Goal: Task Accomplishment & Management: Use online tool/utility

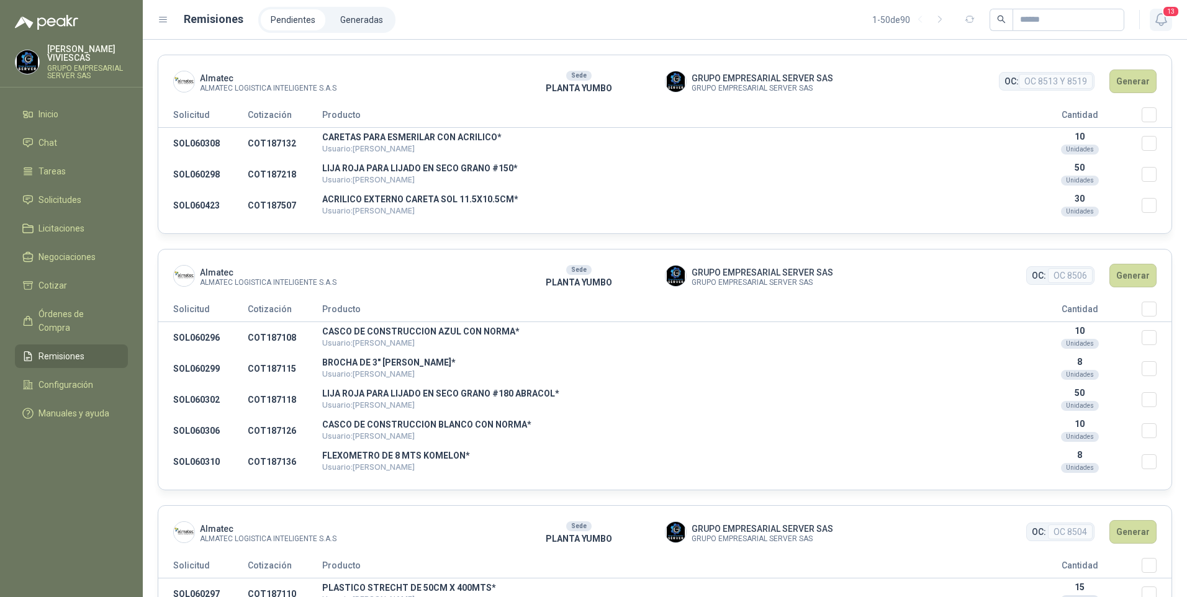
click at [1165, 22] on icon "button" at bounding box center [1161, 20] width 11 height 12
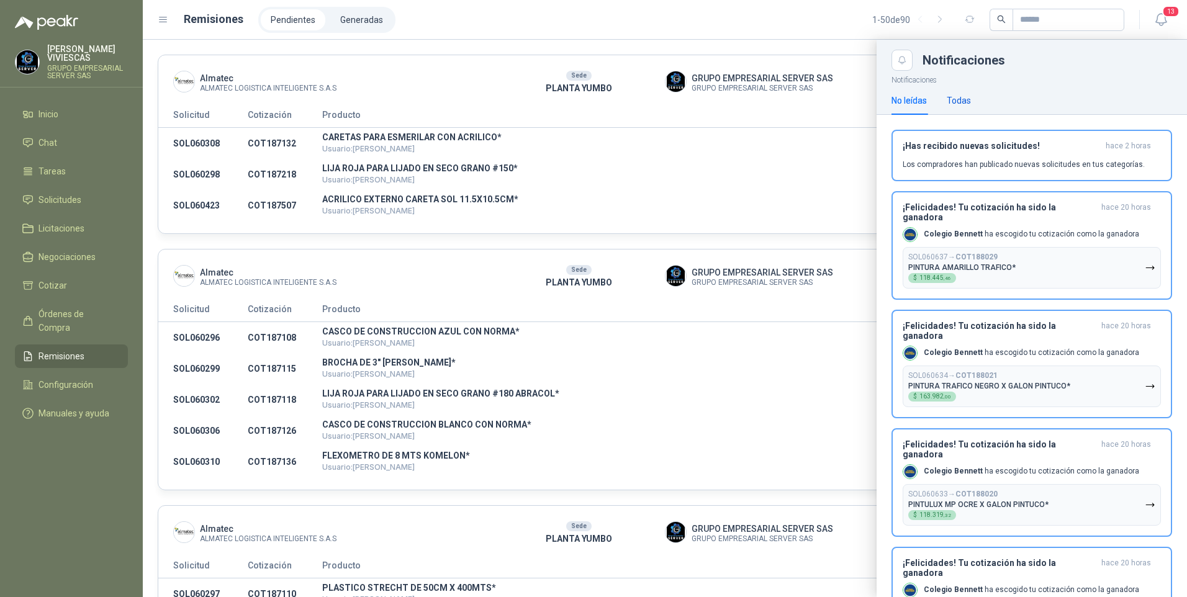
click at [956, 97] on div "Todas" at bounding box center [959, 101] width 24 height 14
click at [47, 201] on span "Solicitudes" at bounding box center [59, 200] width 43 height 14
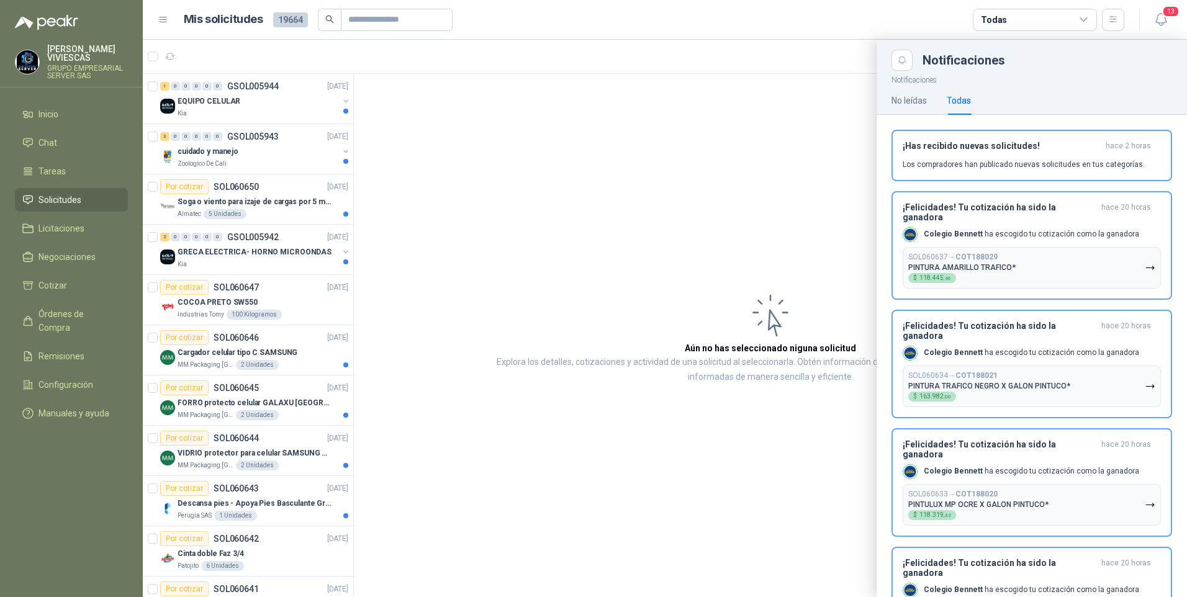
drag, startPoint x: 345, startPoint y: 138, endPoint x: 338, endPoint y: 186, distance: 48.3
click at [335, 191] on div at bounding box center [665, 319] width 1044 height 558
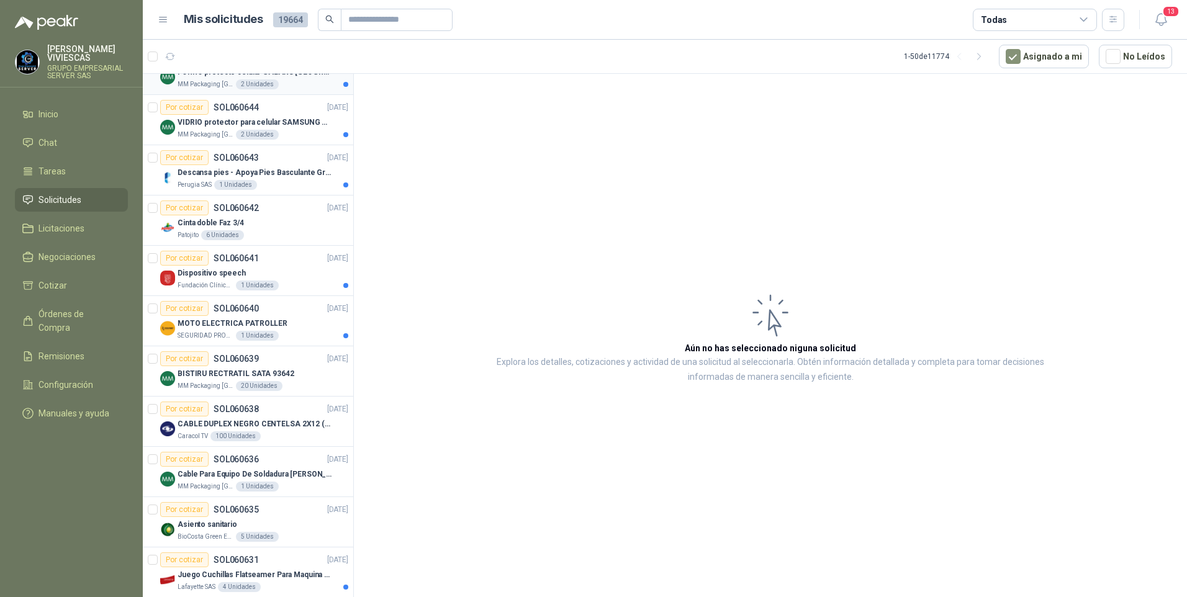
scroll to position [435, 0]
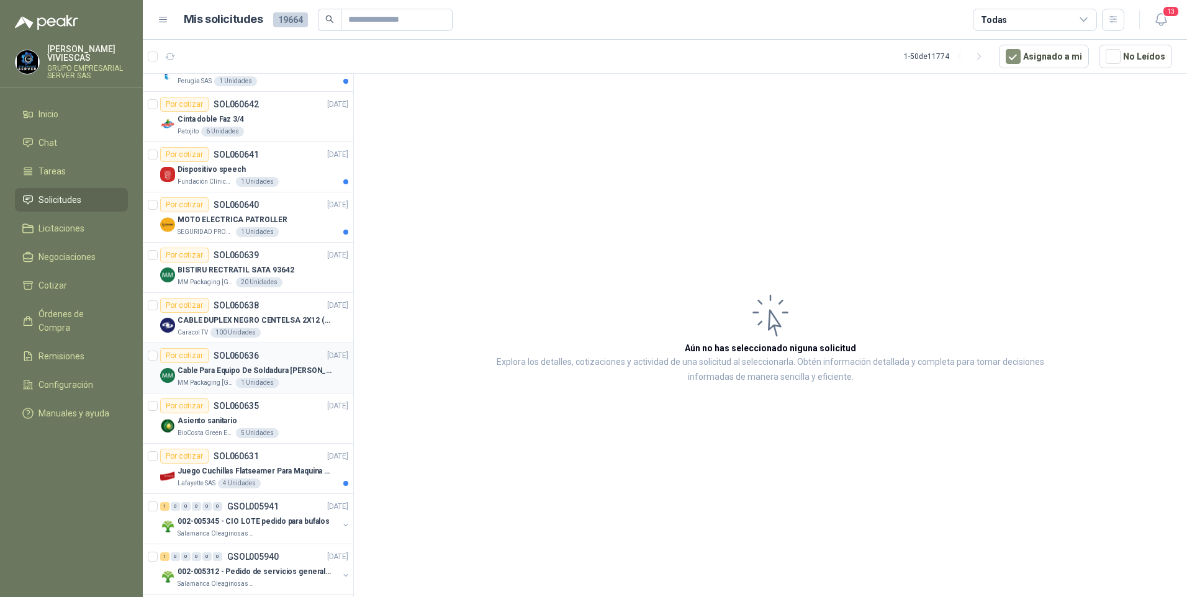
click at [215, 368] on p "Cable Para Equipo De Soldadura [PERSON_NAME]" at bounding box center [255, 371] width 155 height 12
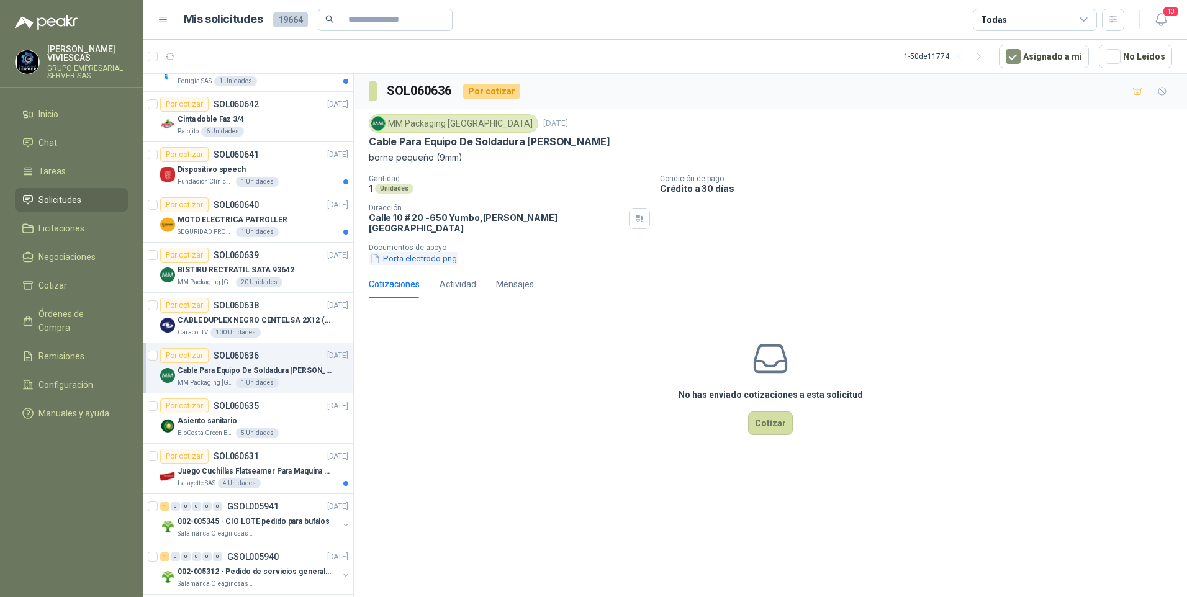
click at [421, 253] on button "Porta electrodo.png" at bounding box center [413, 258] width 89 height 13
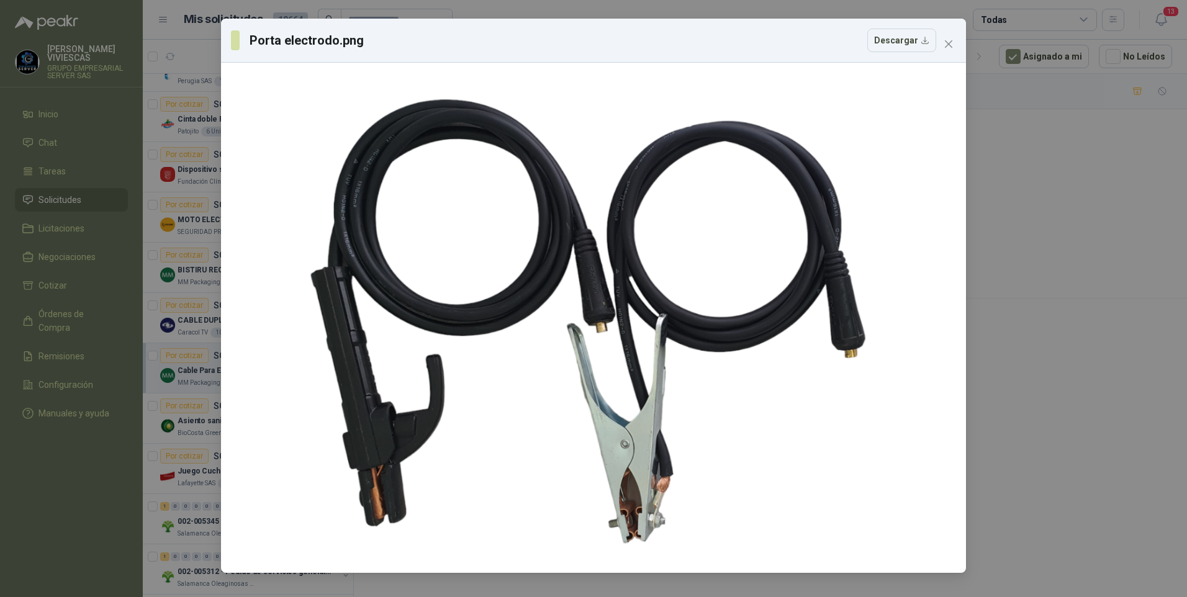
click at [1072, 450] on div "Porta electrodo.png Descargar" at bounding box center [593, 298] width 1187 height 597
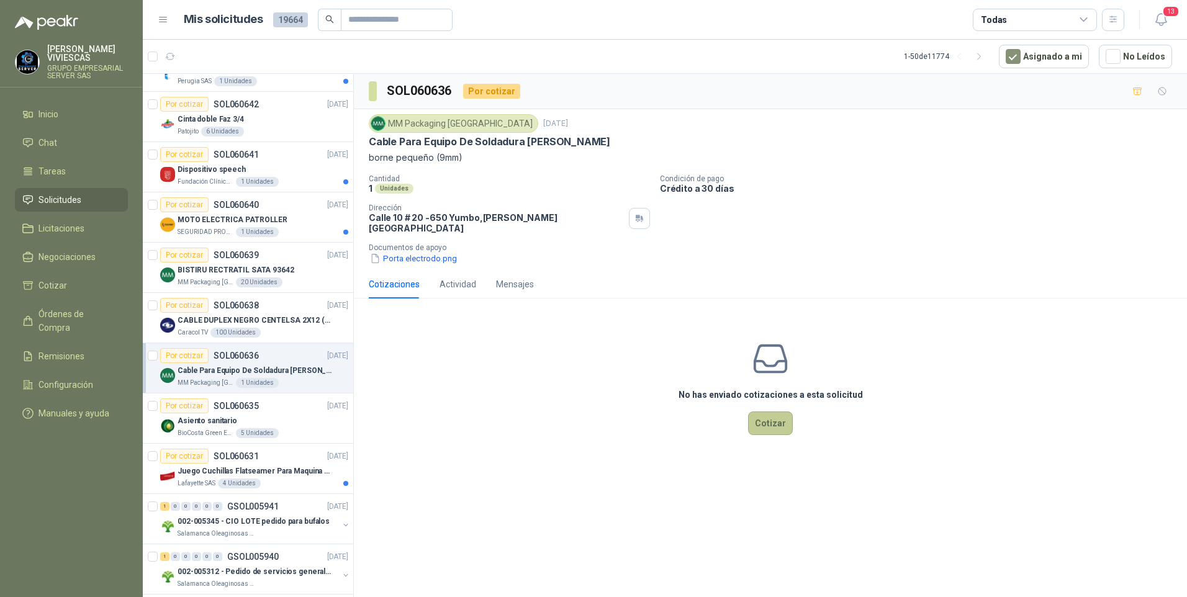
click at [771, 412] on button "Cotizar" at bounding box center [770, 424] width 45 height 24
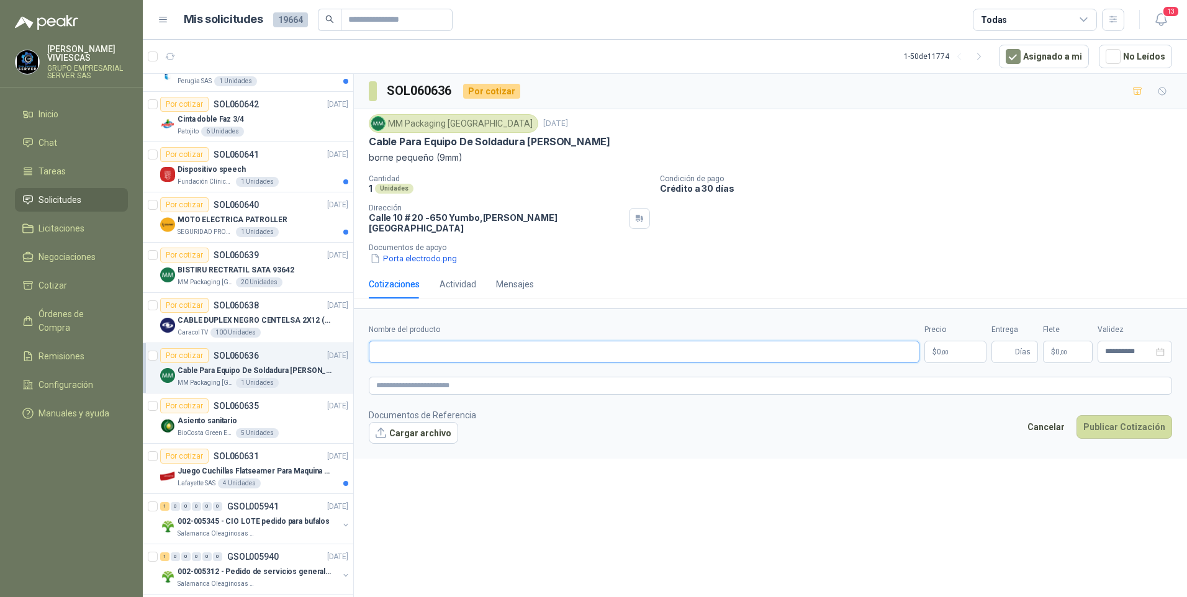
click at [391, 341] on input "Nombre del producto" at bounding box center [644, 352] width 551 height 22
type input "*"
click at [963, 342] on body "[PERSON_NAME] GRUPO EMPRESARIAL SERVER SAS Inicio Chat Tareas Solicitudes Licit…" at bounding box center [593, 298] width 1187 height 597
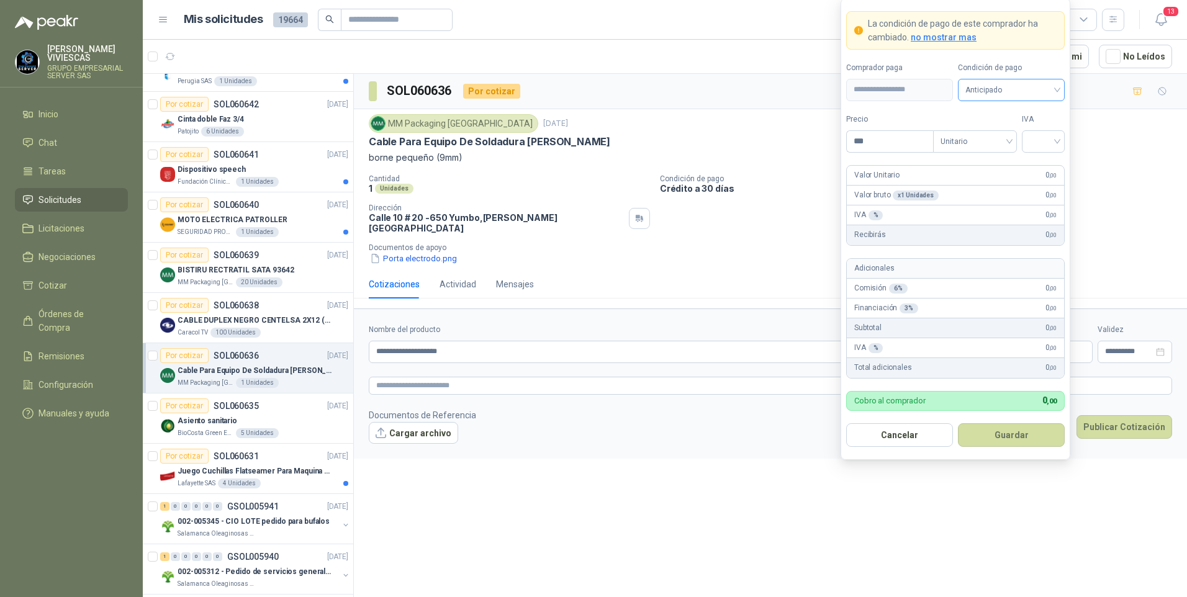
click at [994, 84] on span "Anticipado" at bounding box center [1012, 90] width 92 height 19
drag, startPoint x: 1000, startPoint y: 130, endPoint x: 905, endPoint y: 138, distance: 95.3
click at [1000, 131] on div "Crédito a 30 días" at bounding box center [1011, 136] width 87 height 14
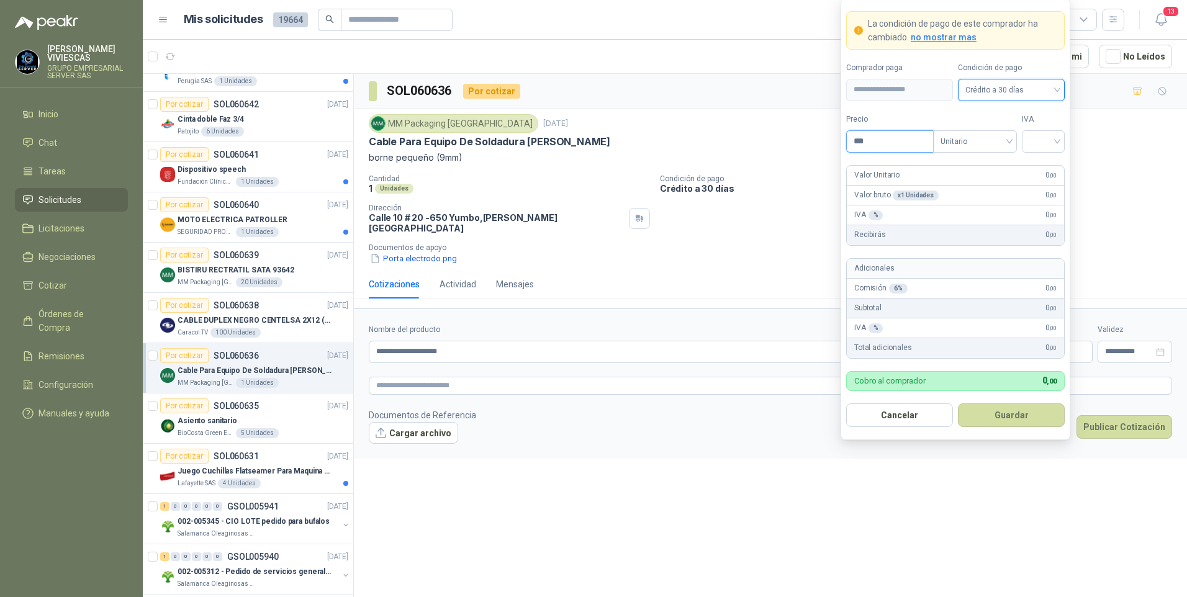
click at [890, 143] on input "***" at bounding box center [890, 141] width 86 height 21
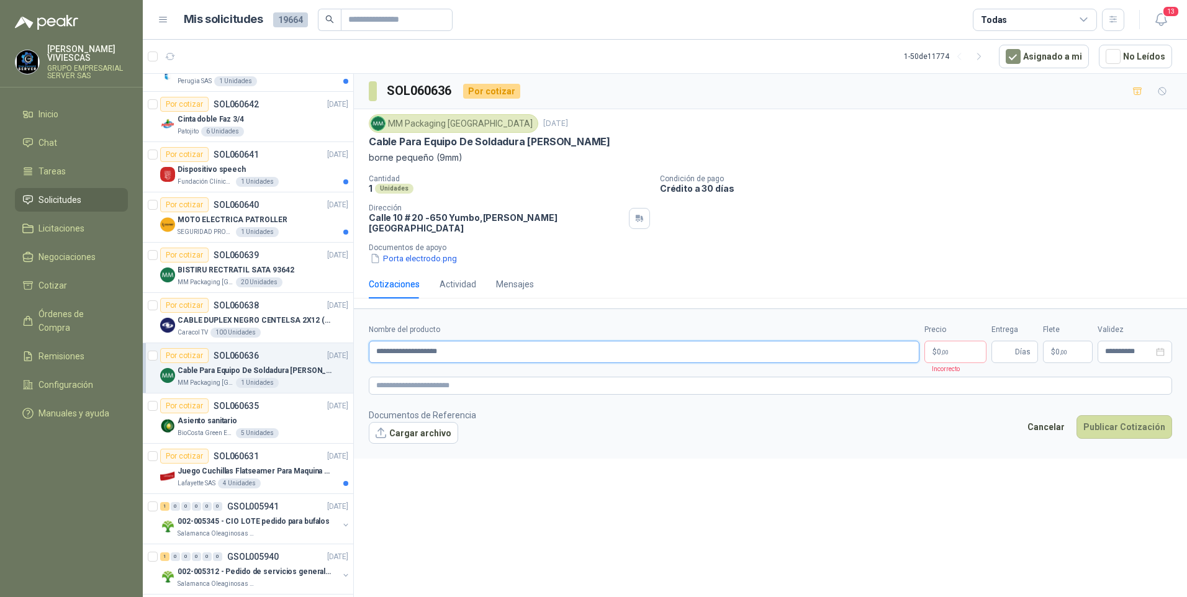
click at [458, 345] on input "**********" at bounding box center [644, 352] width 551 height 22
click at [460, 342] on input "**********" at bounding box center [644, 352] width 551 height 22
type input "*"
click at [396, 347] on input "*" at bounding box center [644, 352] width 551 height 22
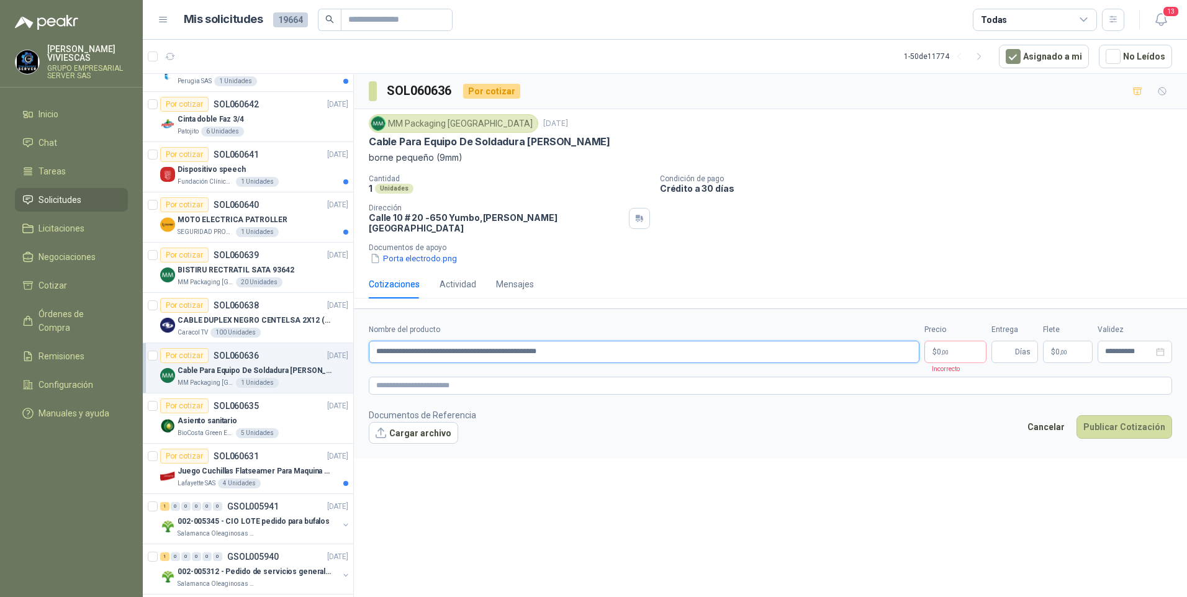
type input "**********"
click at [962, 347] on p "$ 0 ,00" at bounding box center [956, 352] width 62 height 22
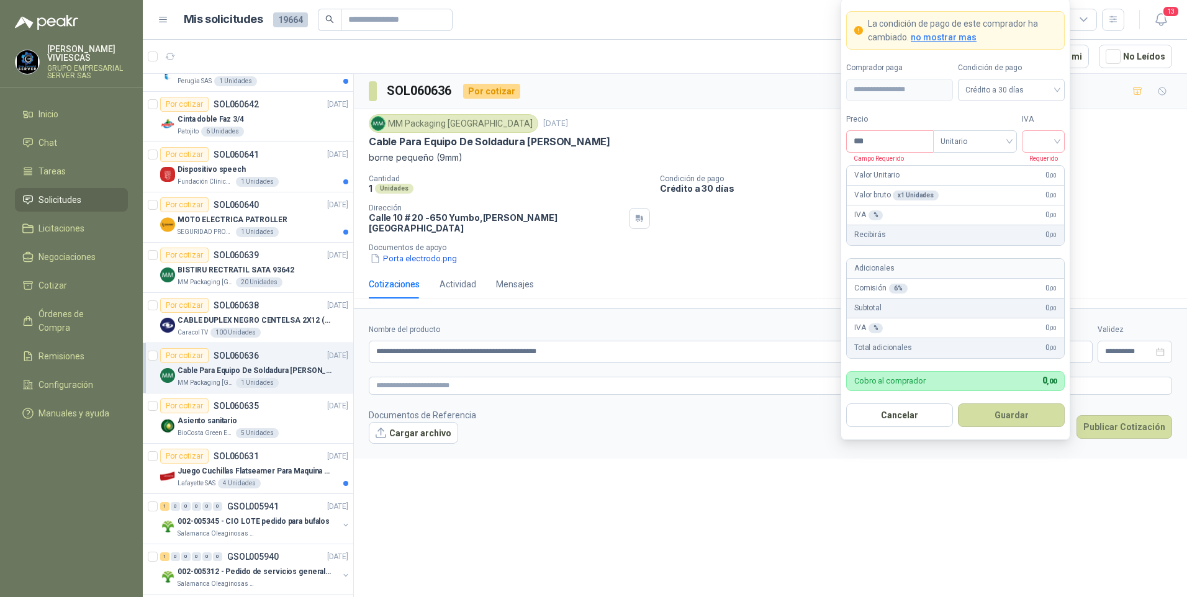
click at [1018, 70] on label "Condición de pago" at bounding box center [1011, 68] width 107 height 12
click at [992, 88] on span "Crédito a 30 días" at bounding box center [1012, 90] width 92 height 19
click at [993, 134] on div "Crédito a 30 días" at bounding box center [1011, 136] width 87 height 14
click at [869, 147] on input "***" at bounding box center [890, 141] width 86 height 21
click at [1059, 139] on div at bounding box center [1043, 141] width 43 height 22
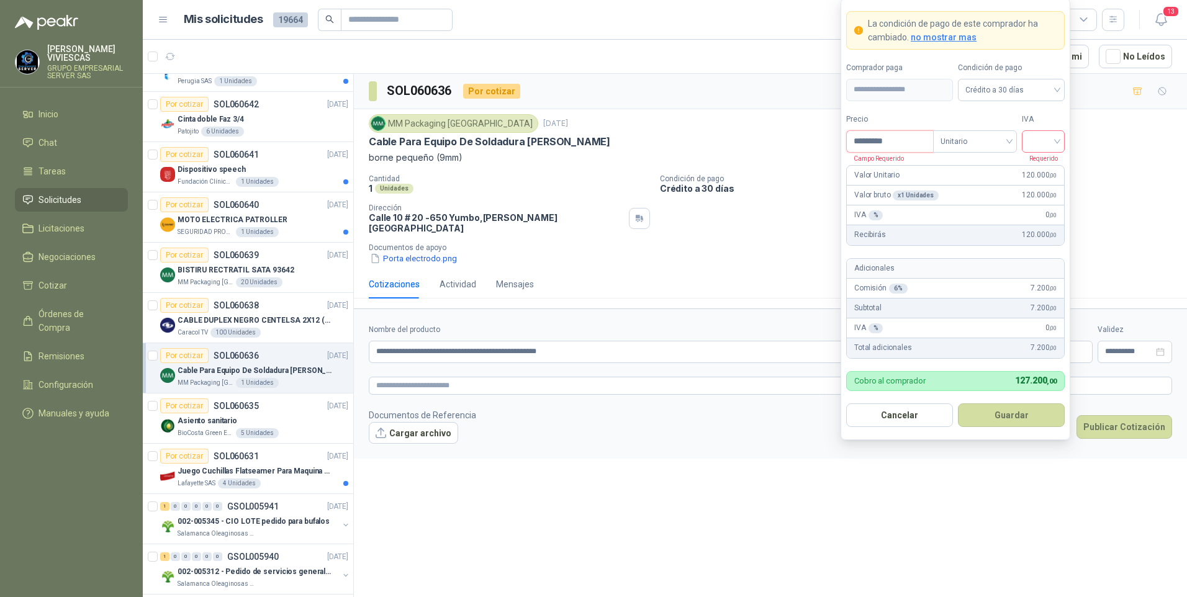
type input "*********"
click at [1043, 167] on div "19%" at bounding box center [1043, 167] width 23 height 14
drag, startPoint x: 1015, startPoint y: 438, endPoint x: 1029, endPoint y: 420, distance: 22.6
click at [1015, 434] on form "**********" at bounding box center [956, 219] width 230 height 442
click at [1028, 418] on button "Guardar" at bounding box center [1011, 416] width 107 height 24
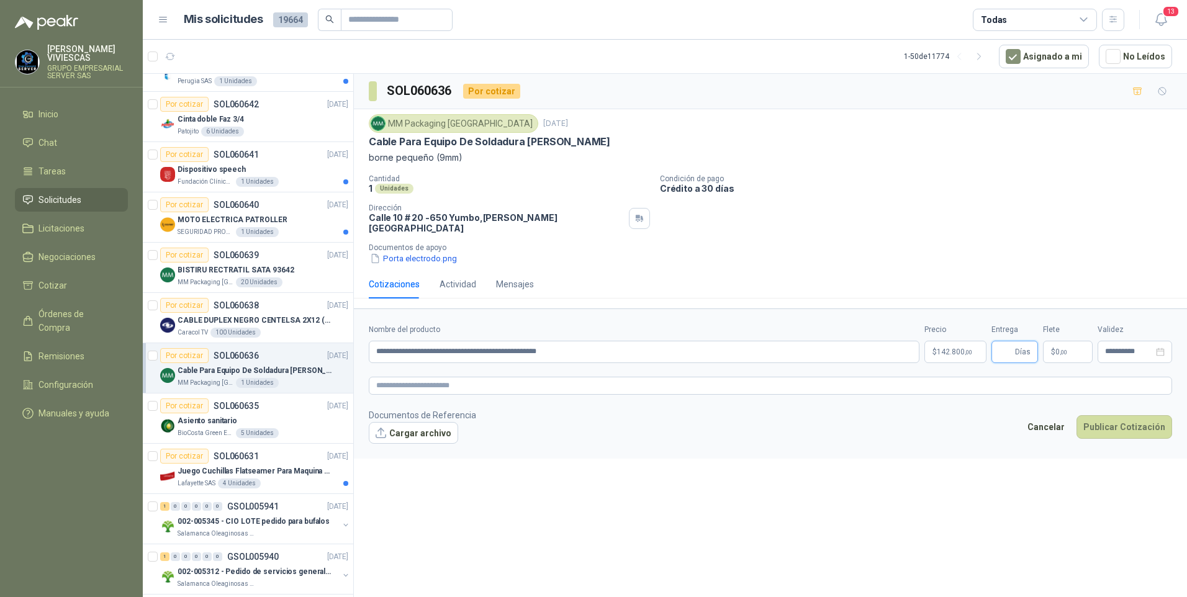
drag, startPoint x: 1003, startPoint y: 340, endPoint x: 1011, endPoint y: 343, distance: 9.2
click at [1003, 342] on input "Entrega" at bounding box center [1006, 352] width 14 height 21
click at [1003, 471] on div "**********" at bounding box center [770, 338] width 833 height 528
click at [53, 350] on span "Remisiones" at bounding box center [61, 357] width 46 height 14
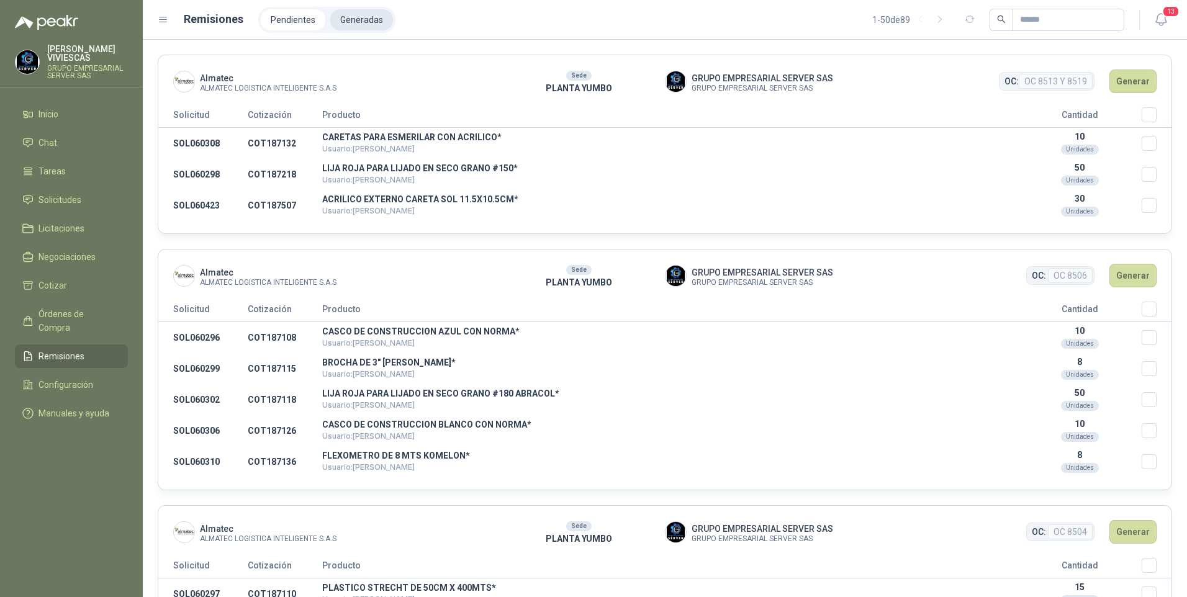
click at [369, 12] on li "Generadas" at bounding box center [361, 19] width 63 height 21
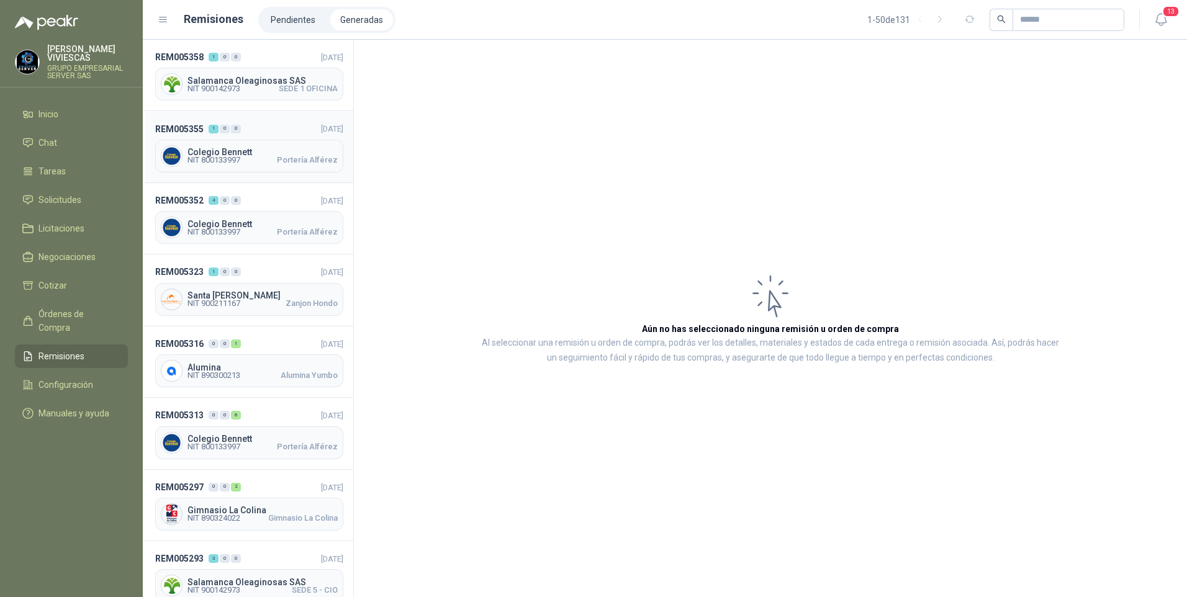
click at [216, 156] on span "NIT 800133997" at bounding box center [214, 159] width 53 height 7
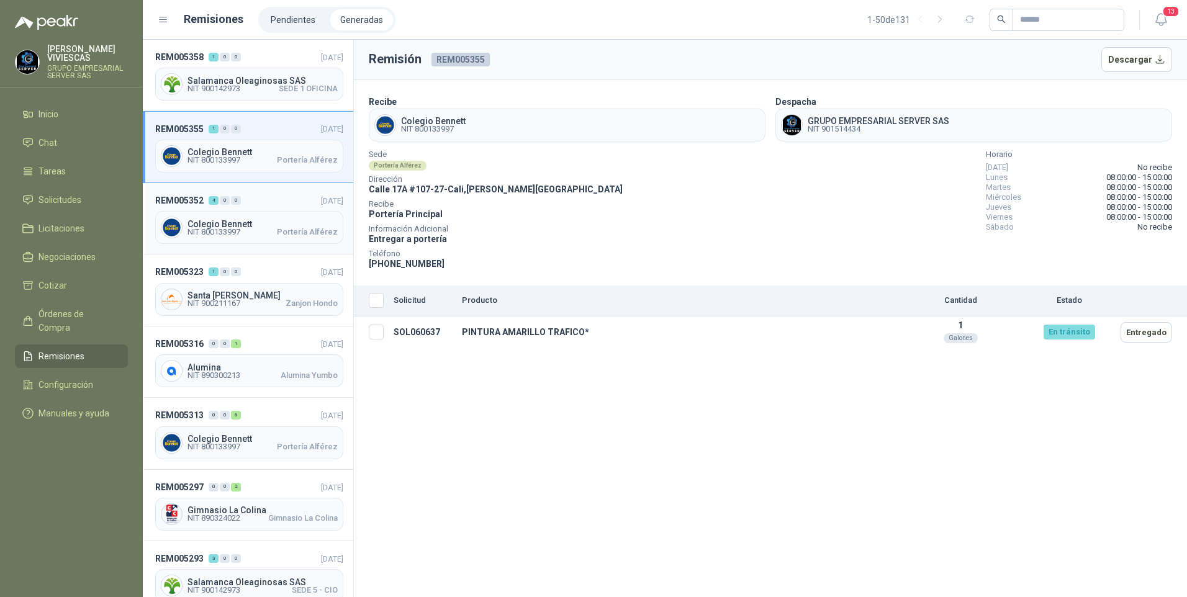
click at [226, 221] on span "Colegio Bennett" at bounding box center [263, 224] width 150 height 9
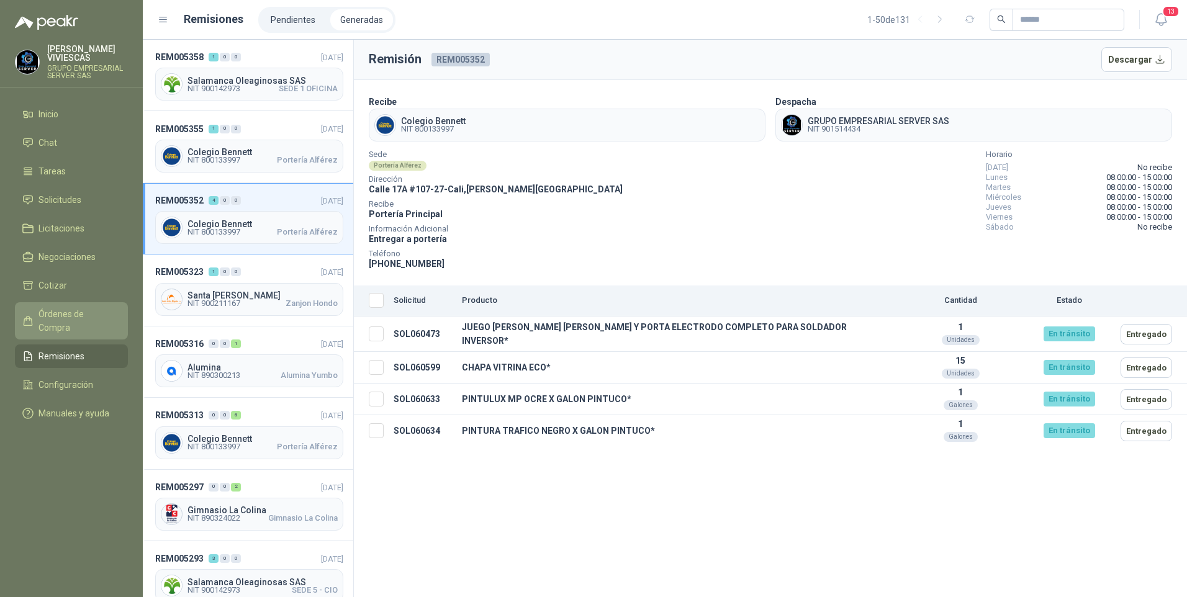
click at [62, 307] on span "Órdenes de Compra" at bounding box center [77, 320] width 78 height 27
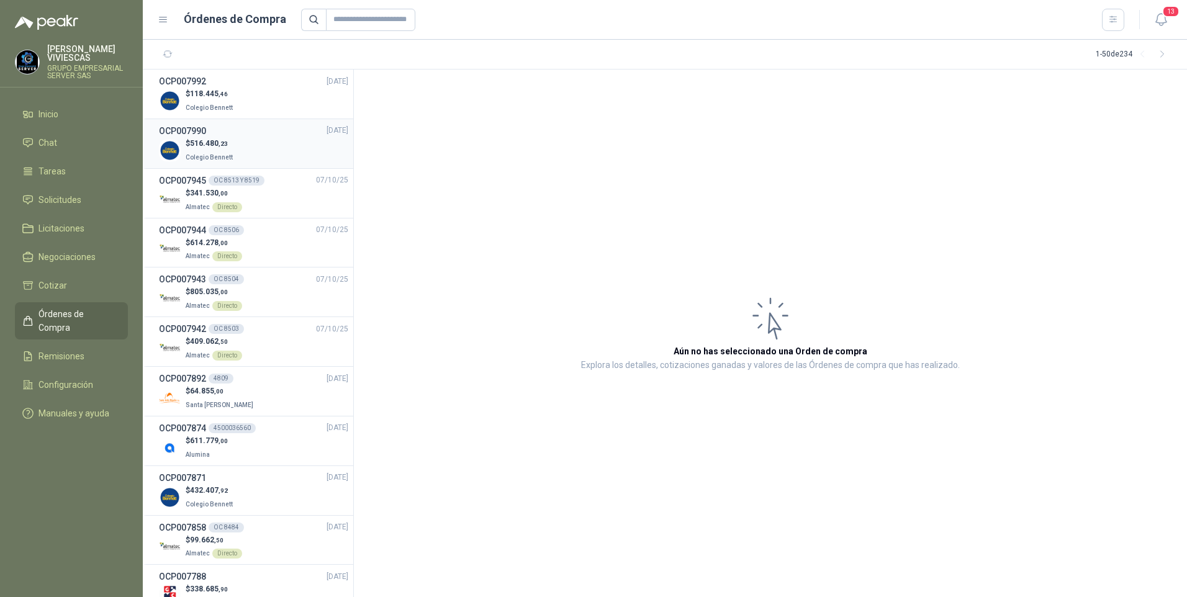
click at [220, 150] on p "Colegio Bennett" at bounding box center [211, 157] width 50 height 14
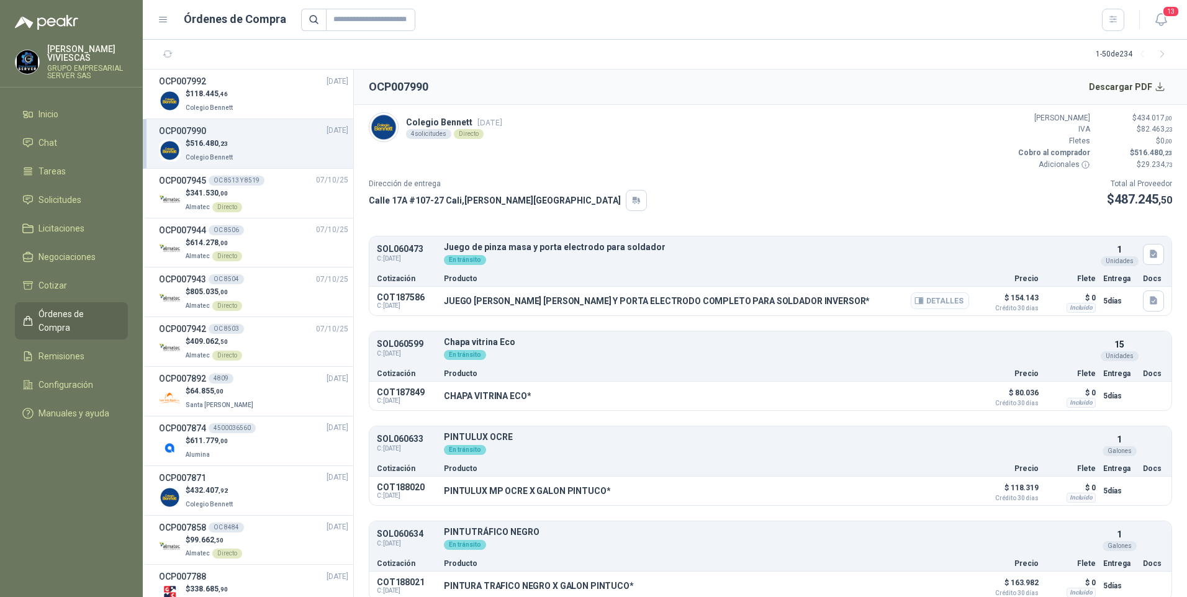
click at [933, 300] on button "Detalles" at bounding box center [940, 300] width 58 height 17
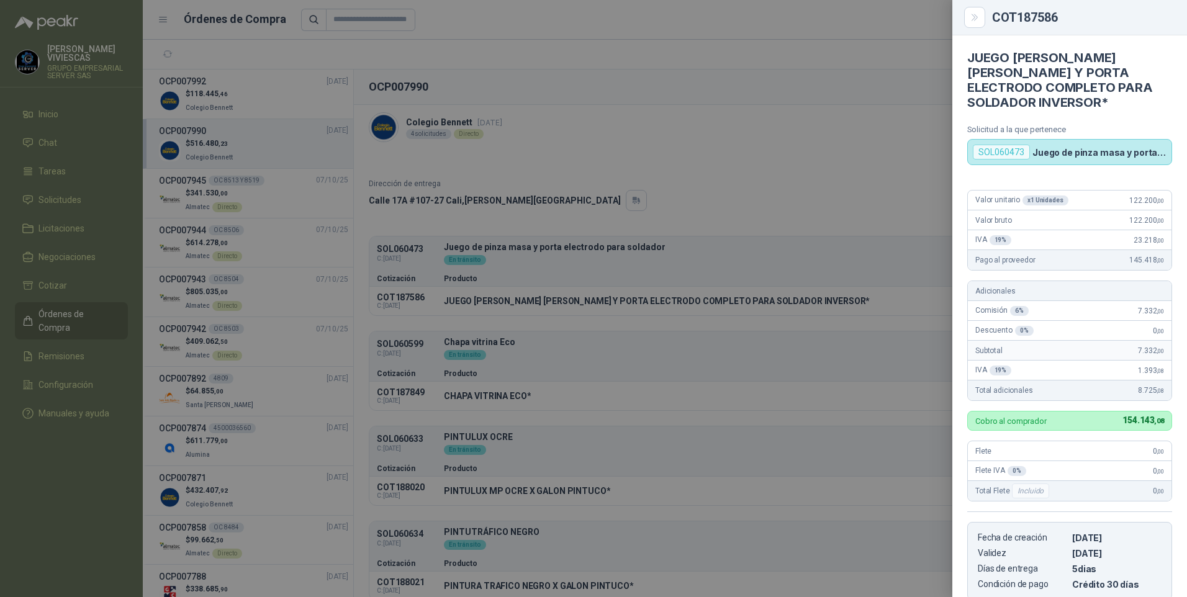
click at [112, 93] on div at bounding box center [593, 298] width 1187 height 597
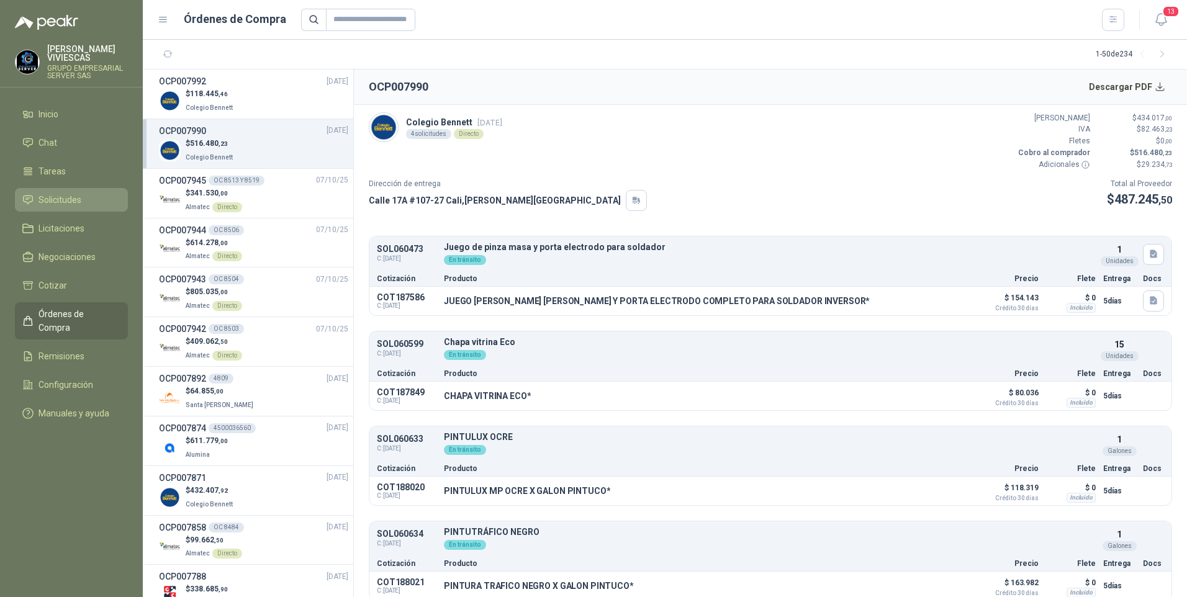
click at [48, 202] on span "Solicitudes" at bounding box center [59, 200] width 43 height 14
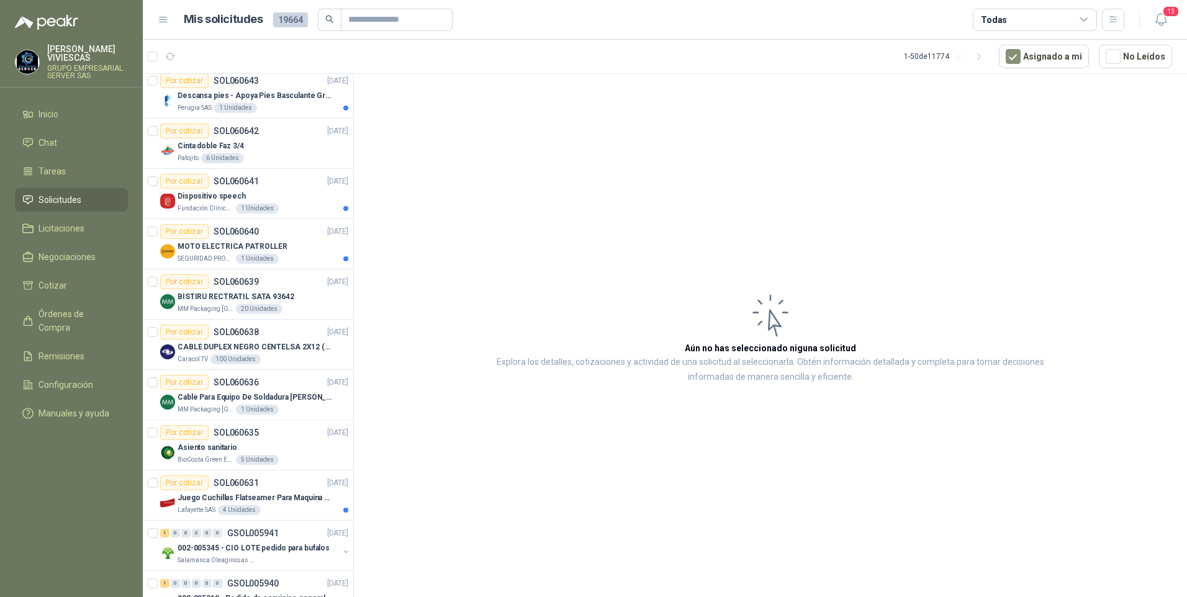
scroll to position [435, 0]
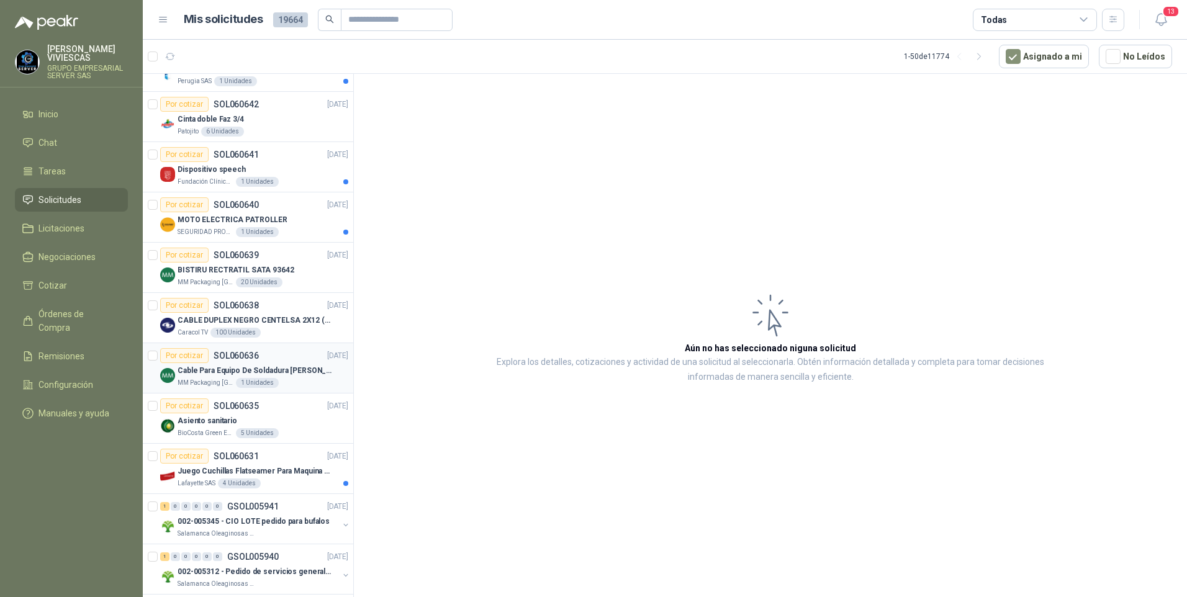
click at [199, 373] on p "Cable Para Equipo De Soldadura [PERSON_NAME]" at bounding box center [255, 371] width 155 height 12
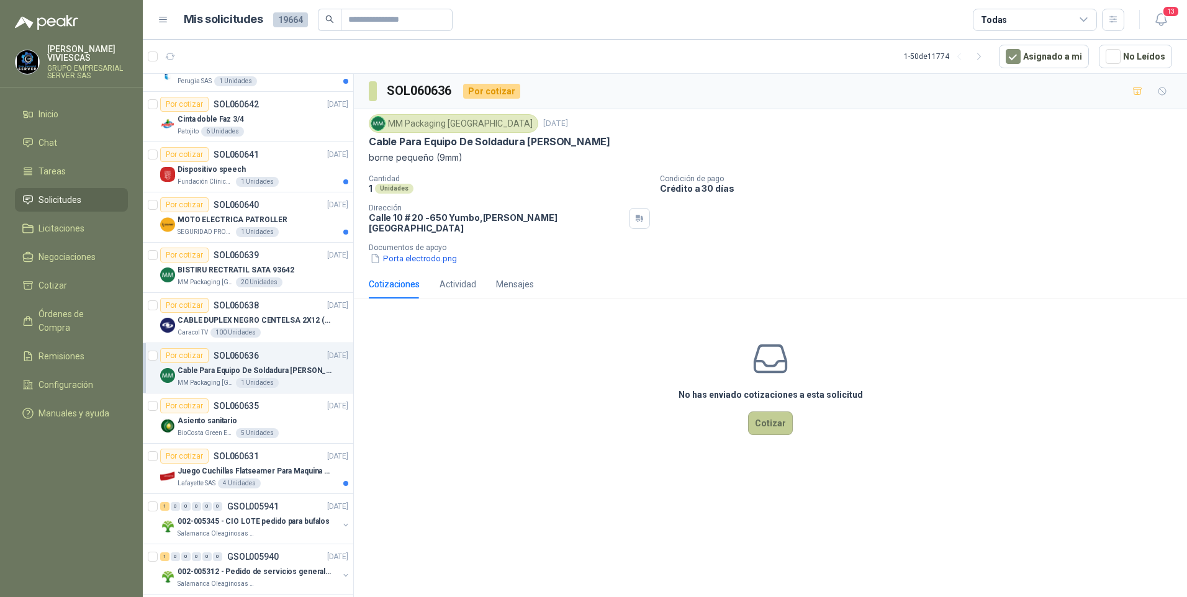
click at [782, 412] on button "Cotizar" at bounding box center [770, 424] width 45 height 24
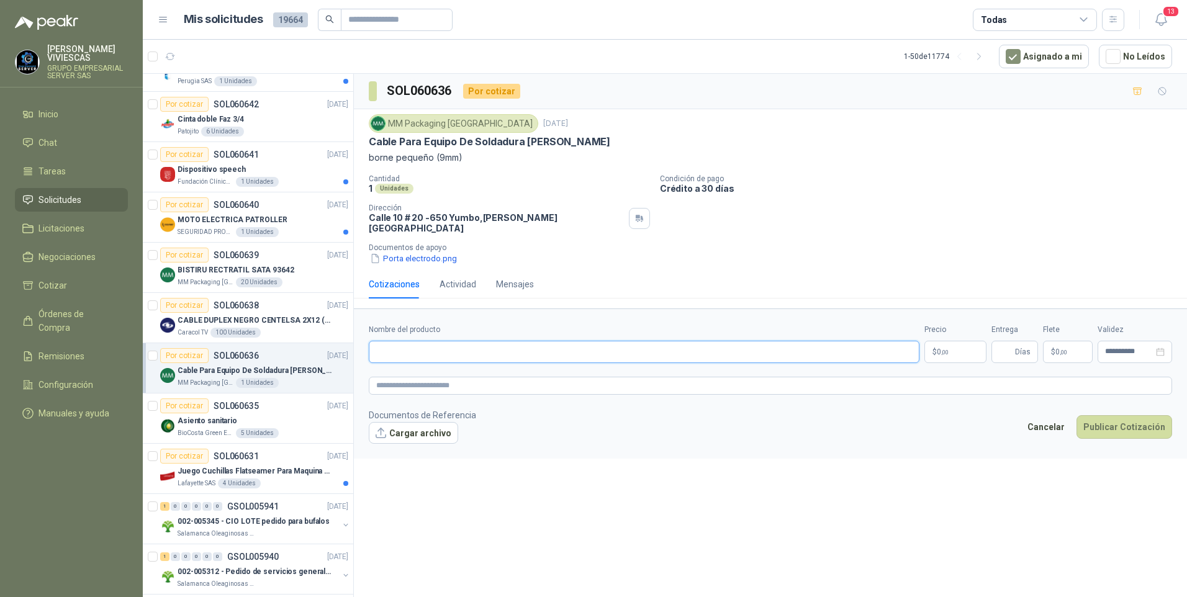
click at [407, 344] on input "Nombre del producto" at bounding box center [644, 352] width 551 height 22
click at [534, 342] on input "**********" at bounding box center [644, 352] width 551 height 22
click at [563, 343] on input "**********" at bounding box center [644, 352] width 551 height 22
click at [567, 341] on input "**********" at bounding box center [644, 352] width 551 height 22
click at [706, 346] on input "**********" at bounding box center [644, 352] width 551 height 22
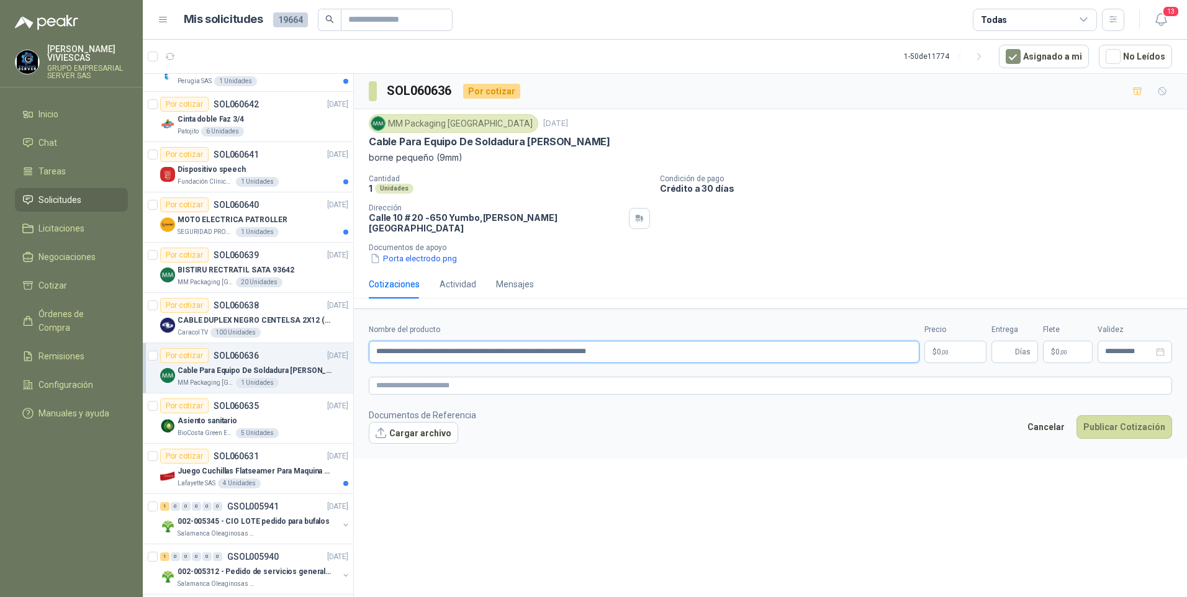
type input "**********"
click at [959, 349] on body "[PERSON_NAME] GRUPO EMPRESARIAL SERVER SAS Inicio Chat Tareas Solicitudes Licit…" at bounding box center [593, 298] width 1187 height 597
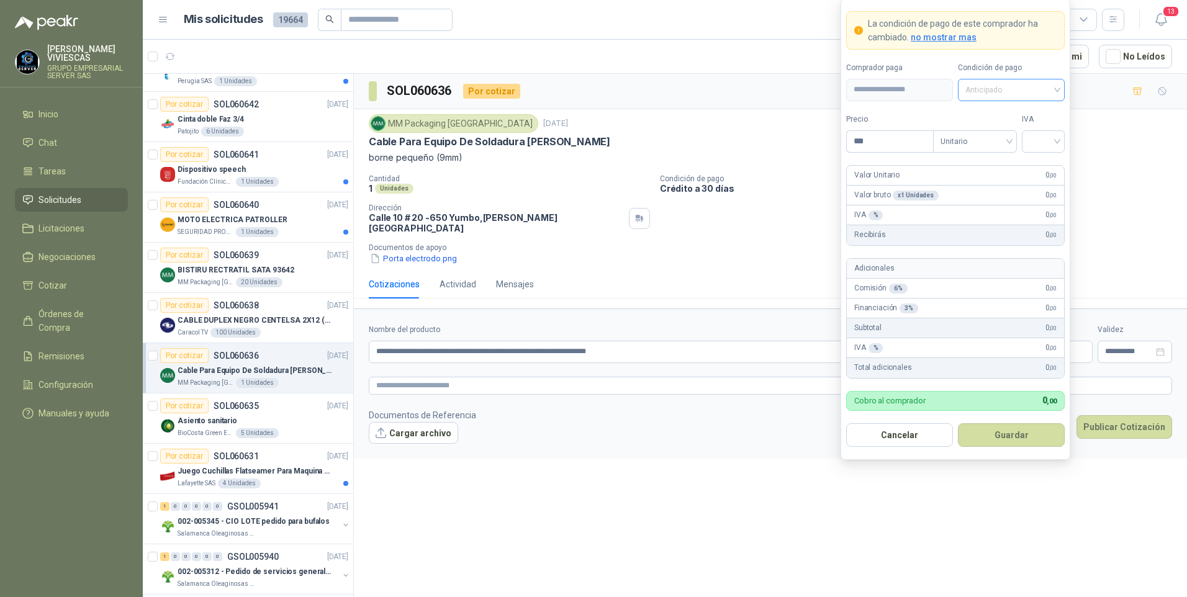
click at [1000, 89] on span "Anticipado" at bounding box center [1012, 90] width 92 height 19
drag, startPoint x: 1011, startPoint y: 136, endPoint x: 888, endPoint y: 153, distance: 124.2
click at [1006, 135] on div "Crédito a 30 días" at bounding box center [1011, 136] width 87 height 14
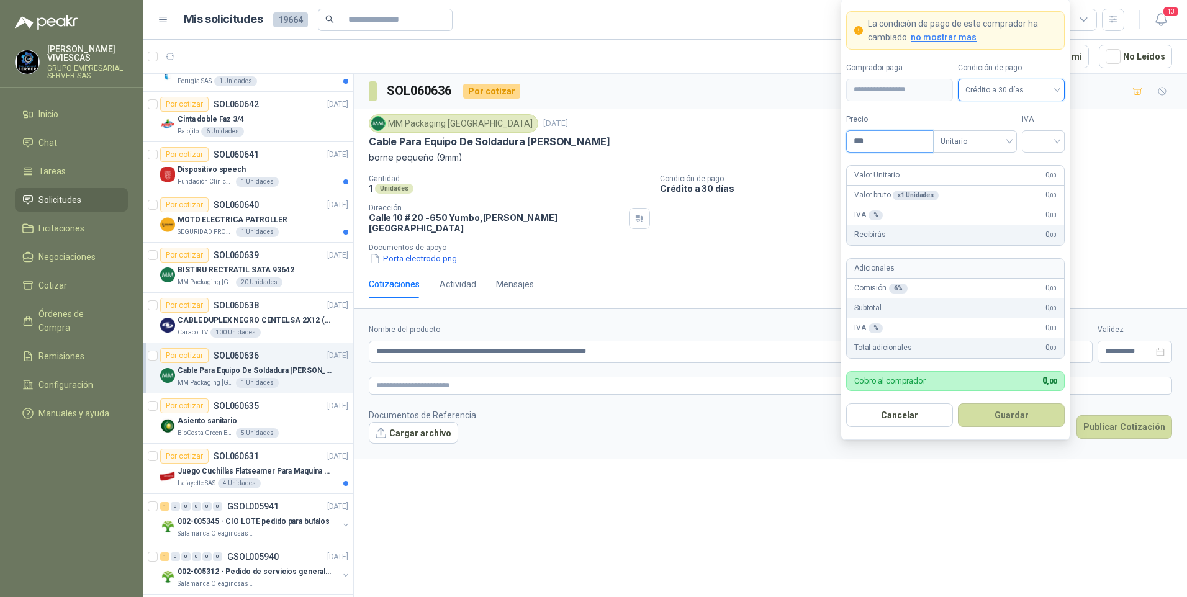
click at [885, 140] on input "***" at bounding box center [890, 141] width 86 height 21
type input "*********"
click at [1051, 138] on input "search" at bounding box center [1044, 140] width 28 height 19
drag, startPoint x: 1048, startPoint y: 170, endPoint x: 1038, endPoint y: 177, distance: 11.9
click at [1046, 170] on div "19%" at bounding box center [1043, 167] width 23 height 14
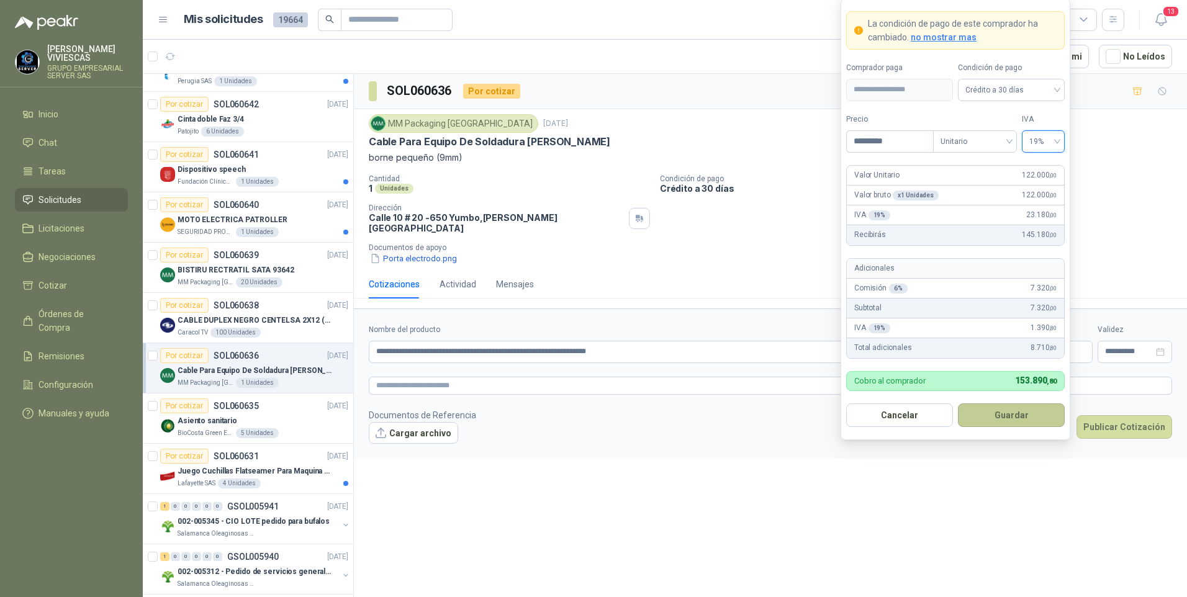
click at [1014, 420] on button "Guardar" at bounding box center [1011, 416] width 107 height 24
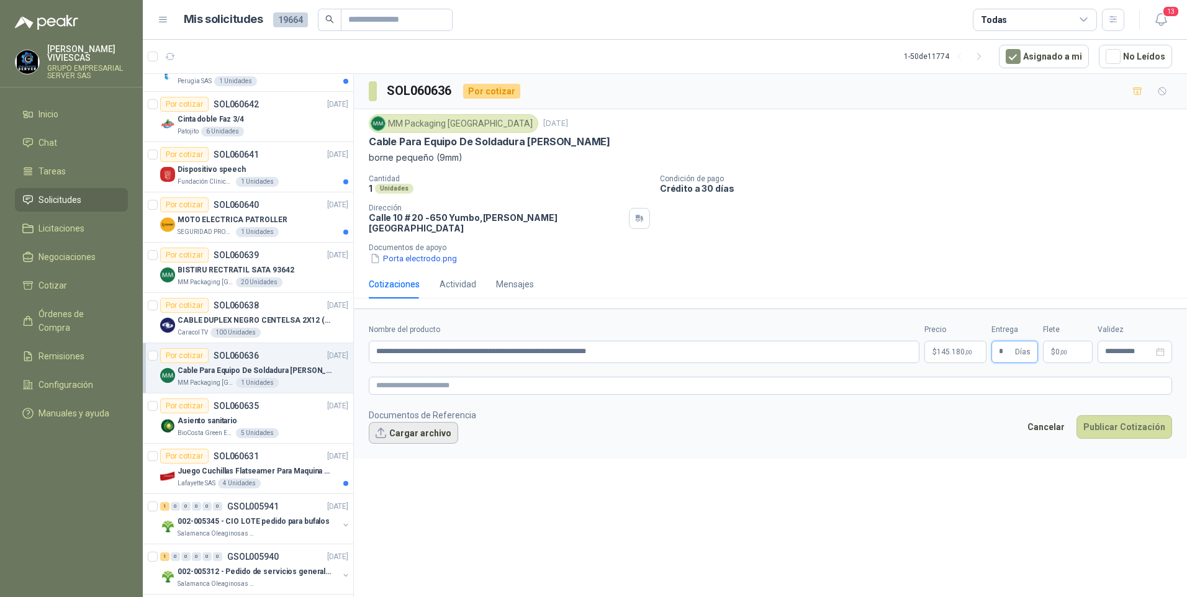
type input "*"
click at [418, 425] on button "Cargar archivo" at bounding box center [413, 433] width 89 height 22
click at [391, 377] on textarea at bounding box center [770, 386] width 803 height 18
click at [392, 377] on textarea at bounding box center [770, 386] width 803 height 18
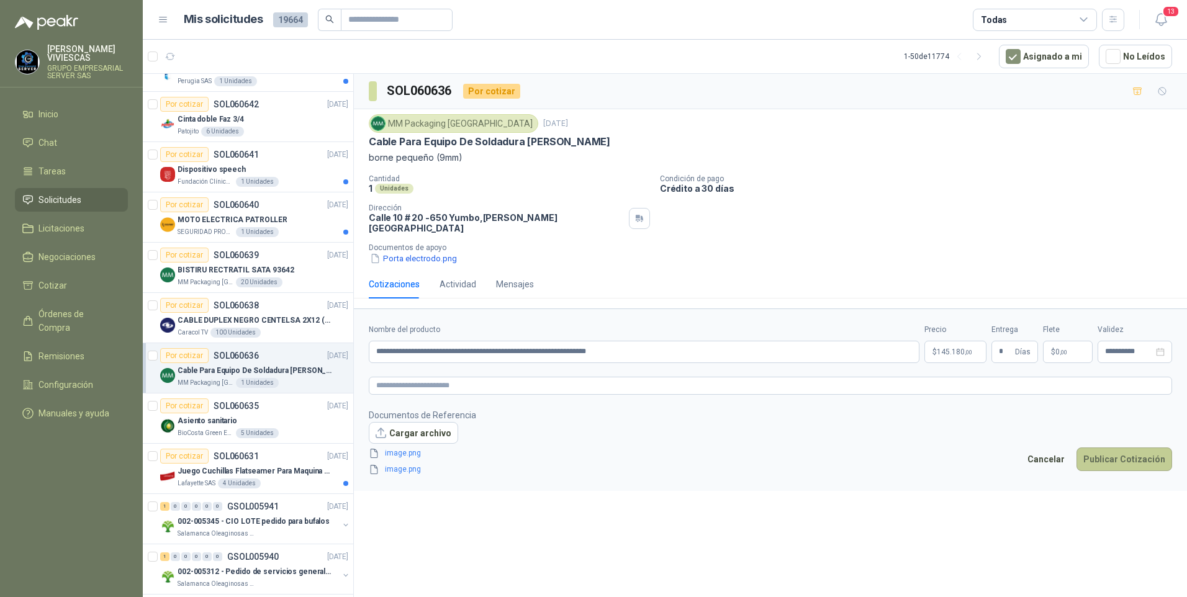
click at [1121, 450] on button "Publicar Cotización" at bounding box center [1125, 460] width 96 height 24
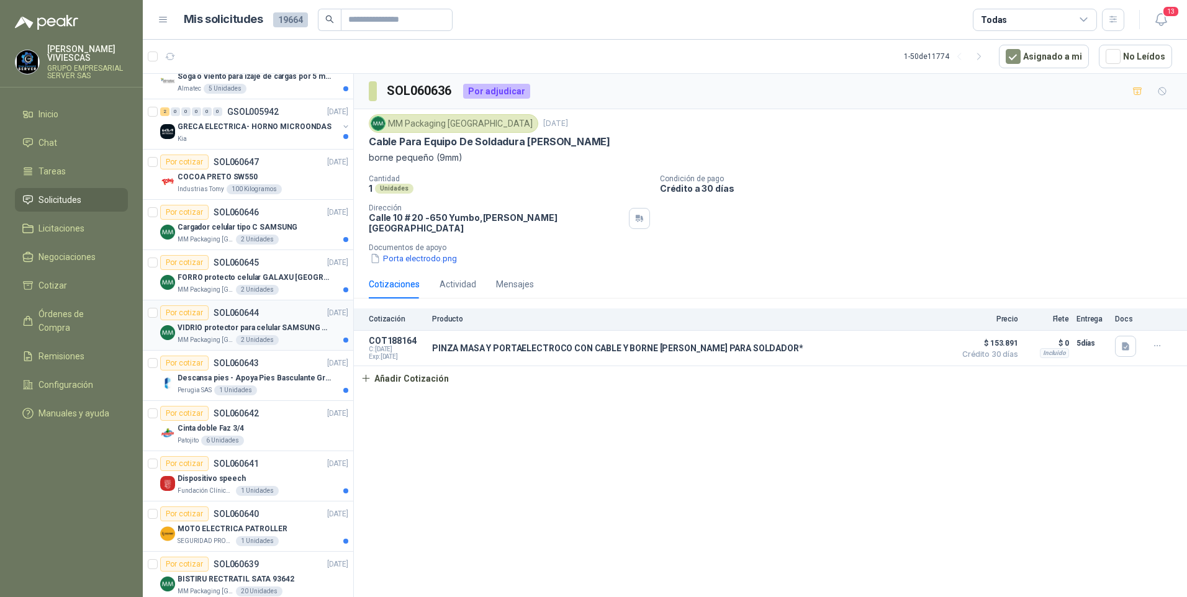
scroll to position [124, 0]
click at [214, 379] on p "Descansa pies - Apoya Pies Basculante Graduable Ergonómico" at bounding box center [255, 380] width 155 height 12
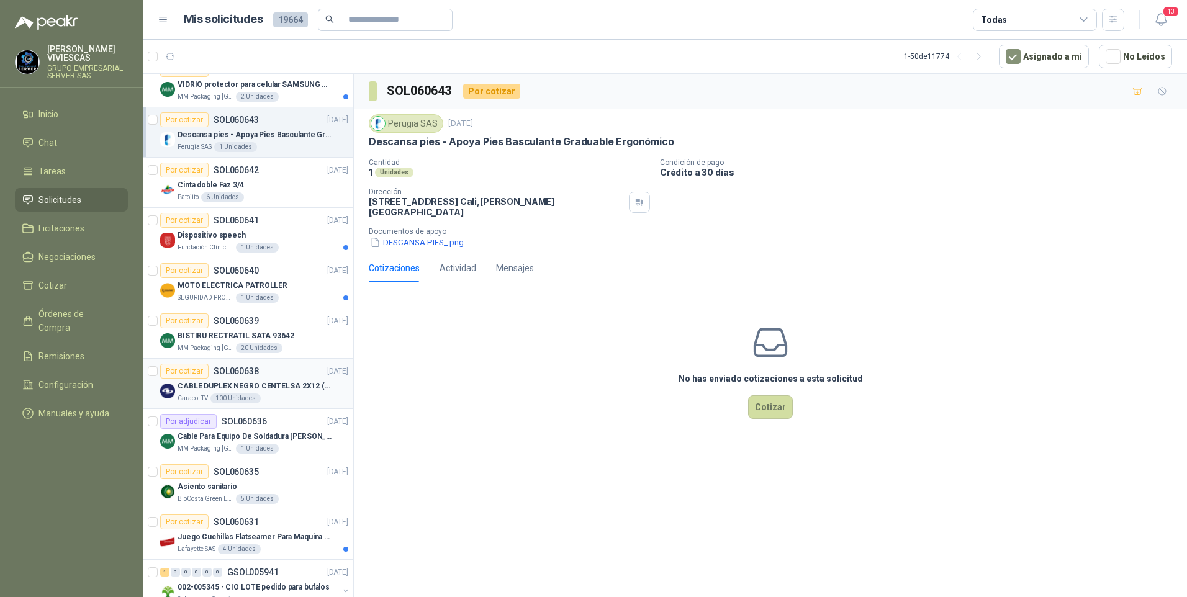
scroll to position [373, 0]
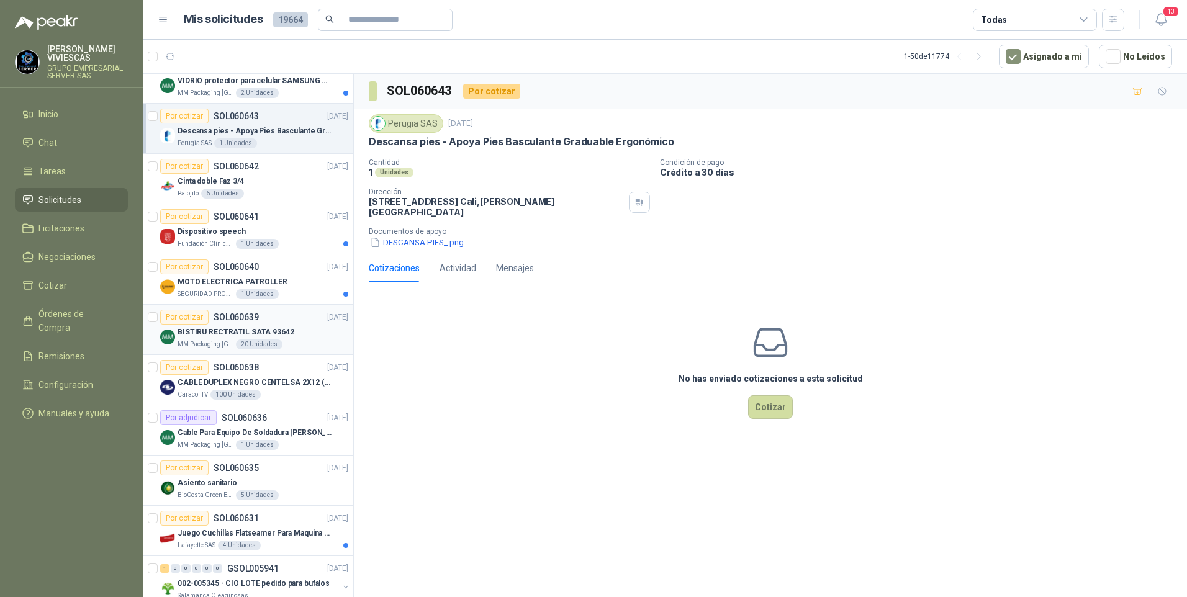
click at [201, 330] on p "BISTIRU RECTRATIL SATA 93642" at bounding box center [236, 333] width 117 height 12
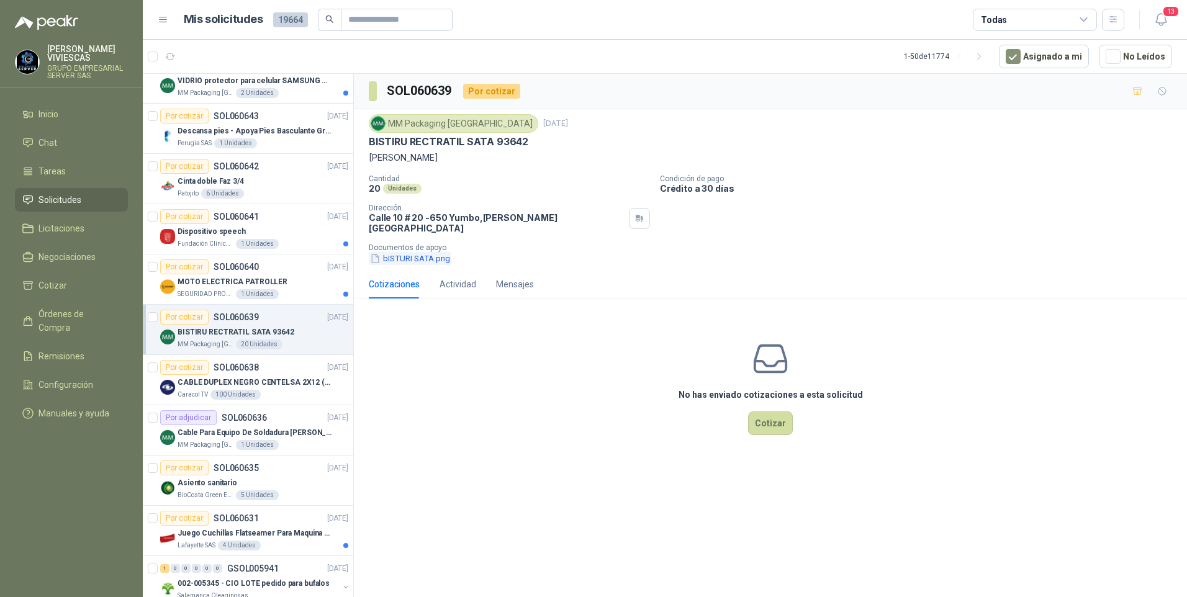
click at [416, 252] on button "bISTURI SATA.png" at bounding box center [410, 258] width 83 height 13
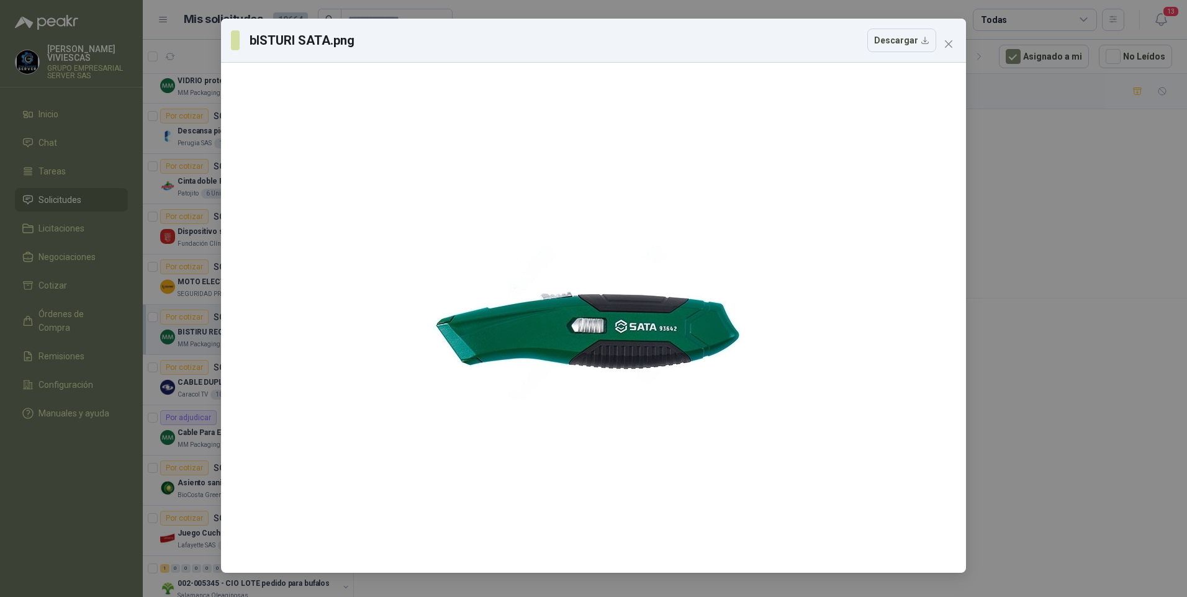
click at [94, 321] on div "bISTURI SATA.png Descargar" at bounding box center [593, 298] width 1187 height 597
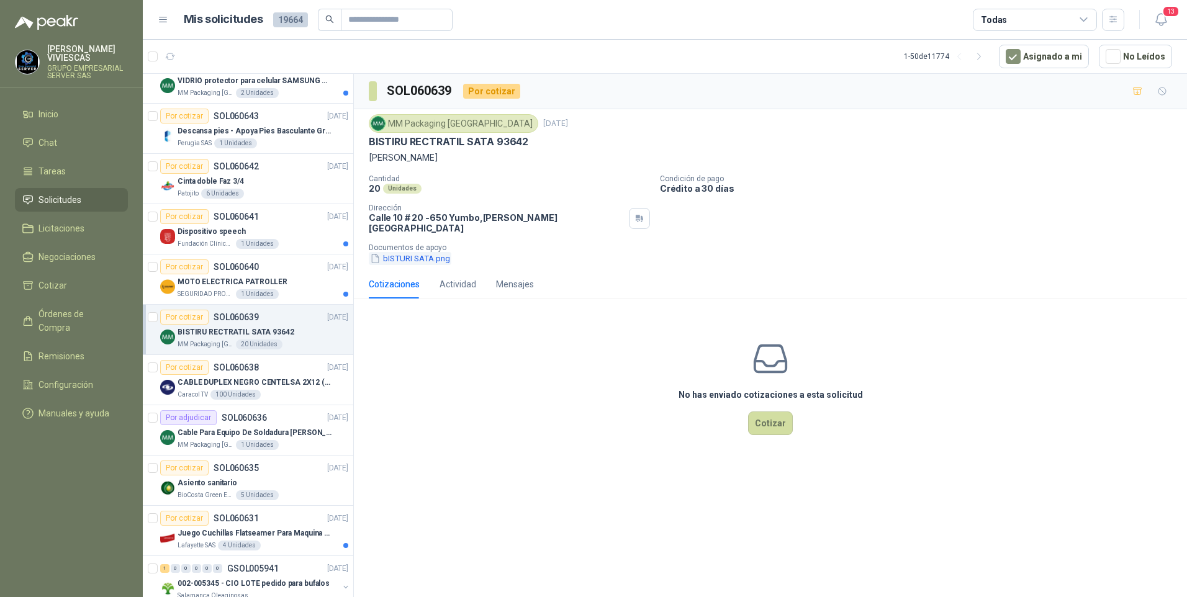
click at [403, 252] on button "bISTURI SATA.png" at bounding box center [410, 258] width 83 height 13
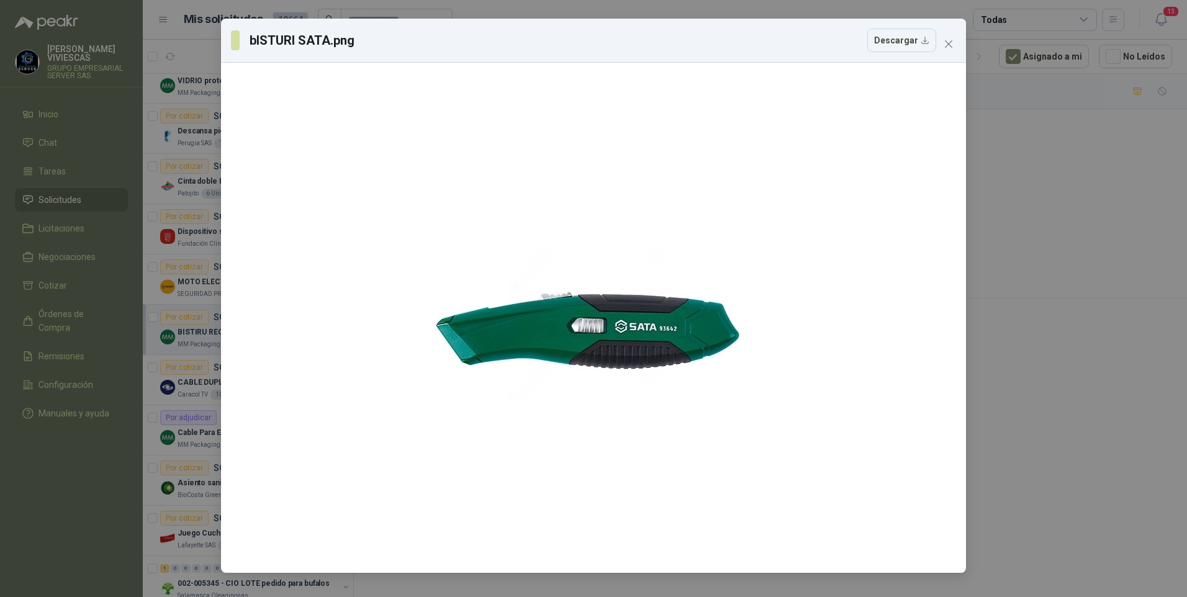
click at [1037, 419] on div "bISTURI SATA.png Descargar" at bounding box center [593, 298] width 1187 height 597
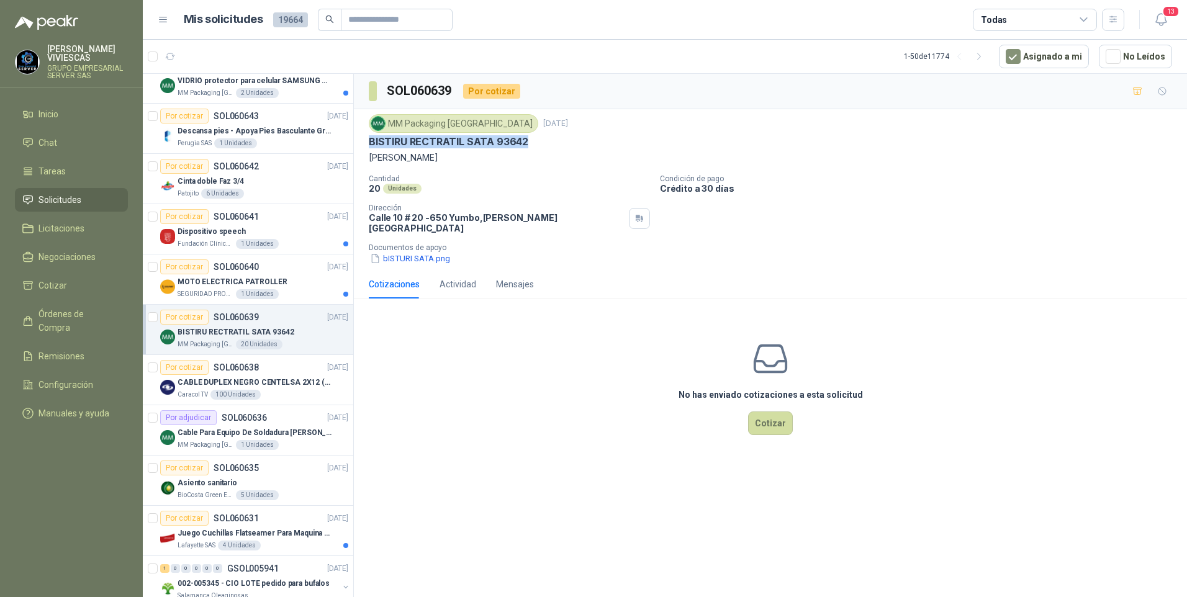
drag, startPoint x: 369, startPoint y: 140, endPoint x: 530, endPoint y: 143, distance: 160.2
click at [530, 143] on div "BISTIRU RECTRATIL SATA 93642" at bounding box center [770, 141] width 803 height 13
drag, startPoint x: 530, startPoint y: 143, endPoint x: 498, endPoint y: 143, distance: 31.7
copy p "BISTIRU RECTRATIL SATA 93642"
click at [403, 252] on button "bISTURI SATA.png" at bounding box center [410, 258] width 83 height 13
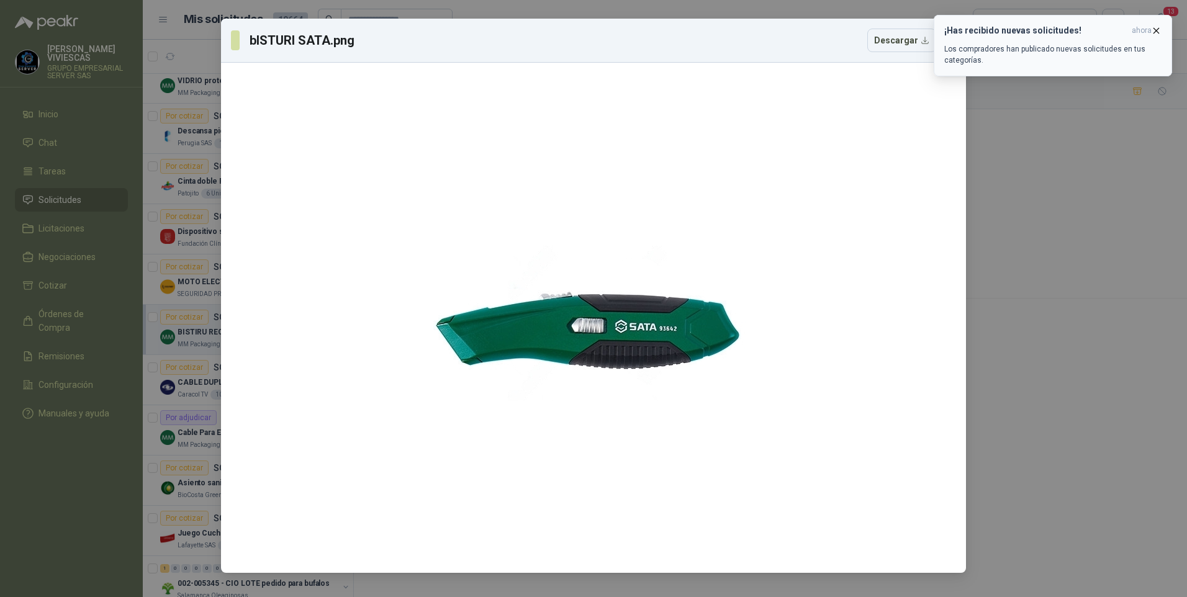
click at [1159, 33] on icon "button" at bounding box center [1156, 30] width 5 height 5
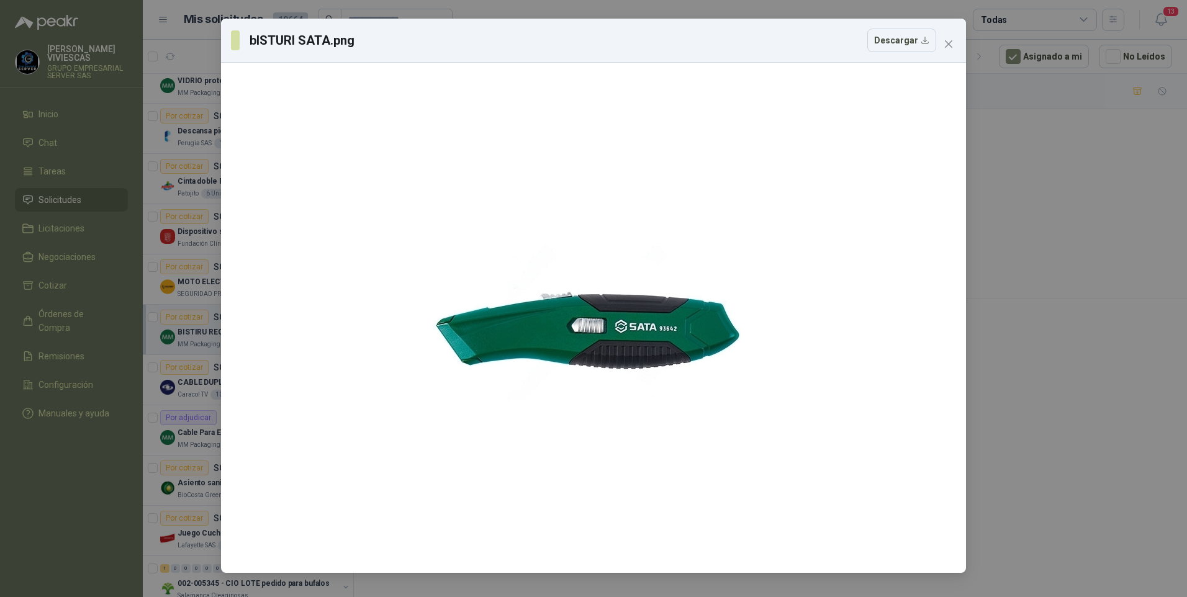
drag, startPoint x: 591, startPoint y: 345, endPoint x: 1010, endPoint y: 342, distance: 419.1
click at [1010, 342] on div "bISTURI SATA.png Descargar" at bounding box center [593, 298] width 1187 height 597
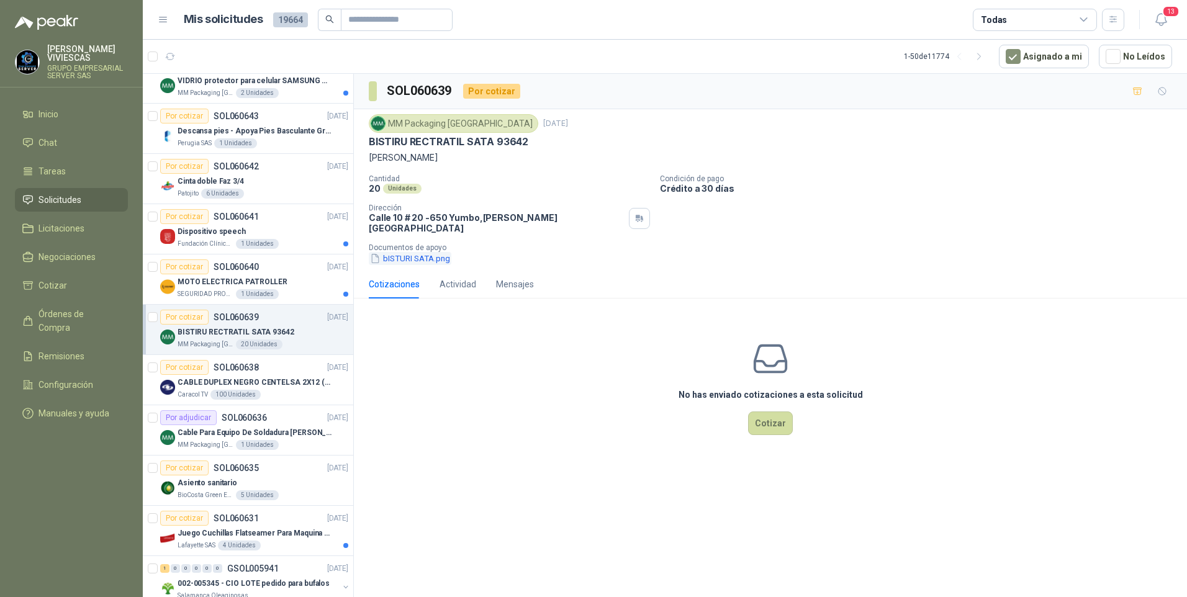
click at [410, 252] on button "bISTURI SATA.png" at bounding box center [410, 258] width 83 height 13
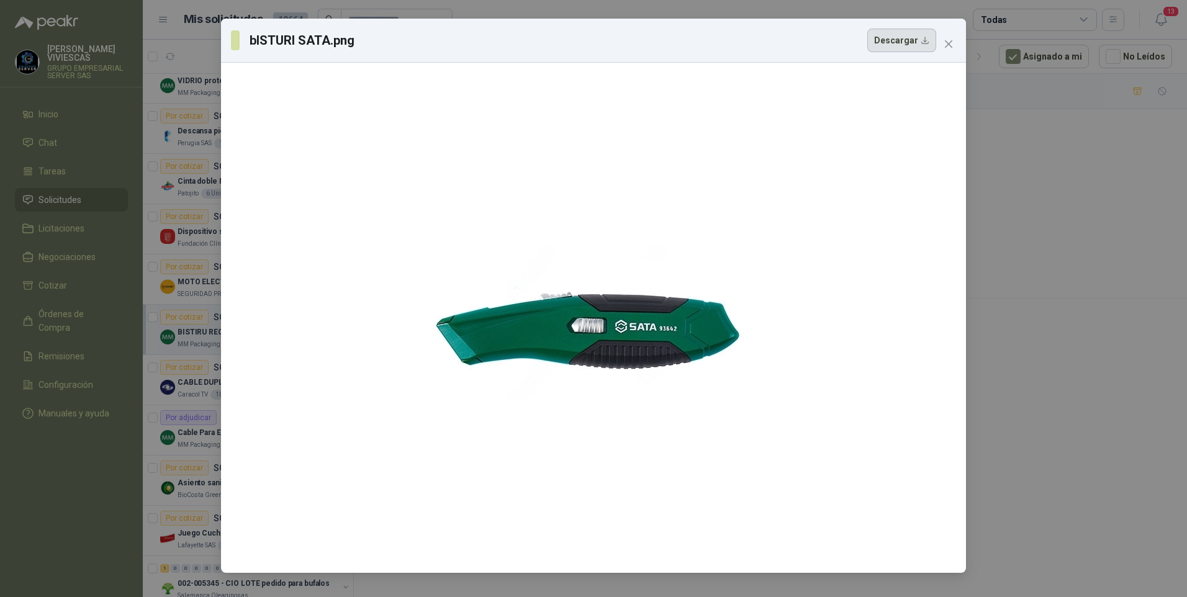
click at [902, 43] on button "Descargar" at bounding box center [901, 41] width 69 height 24
click at [1111, 437] on div "bISTURI SATA.png Descargar" at bounding box center [593, 298] width 1187 height 597
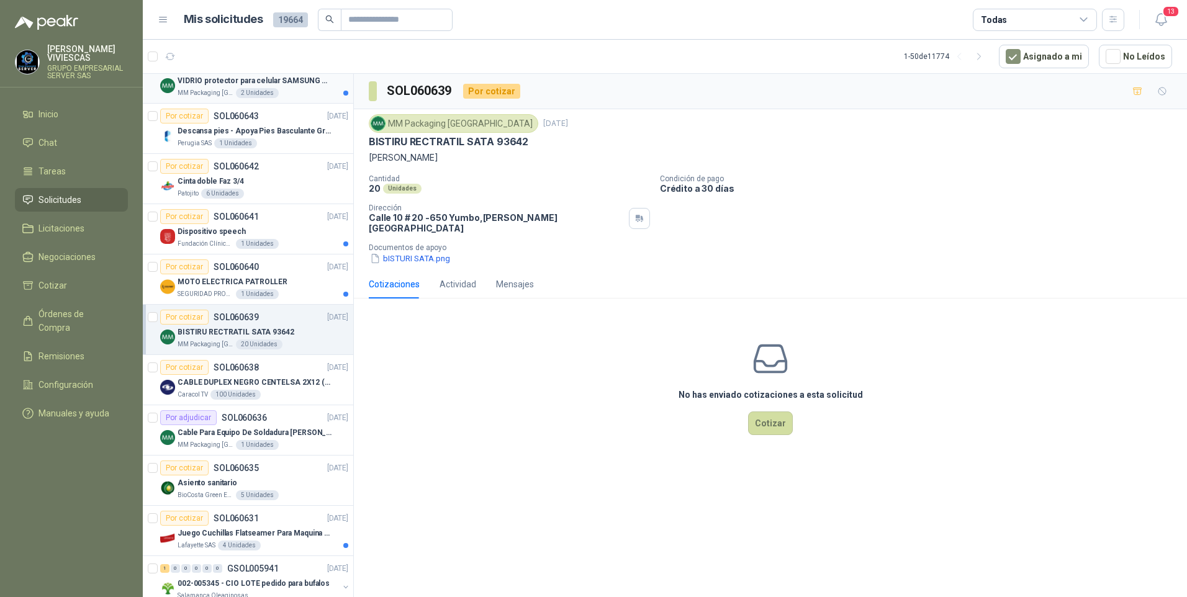
click at [201, 86] on p "VIDRIO protector para celular SAMSUNG GALAXI A16 5G" at bounding box center [255, 81] width 155 height 12
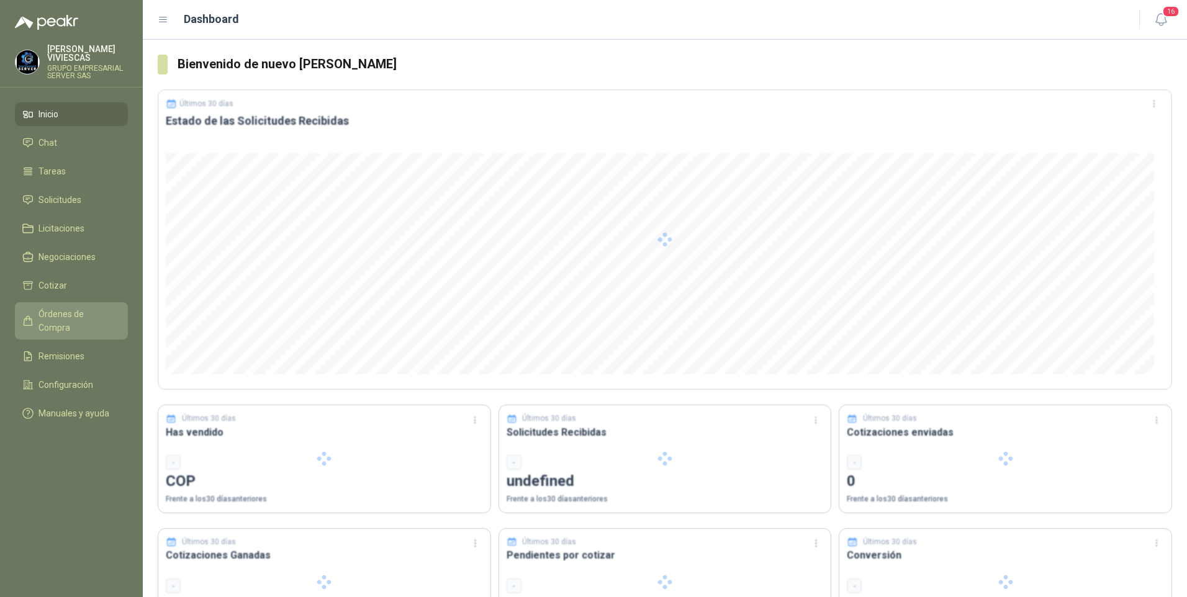
click at [75, 319] on span "Órdenes de Compra" at bounding box center [77, 320] width 78 height 27
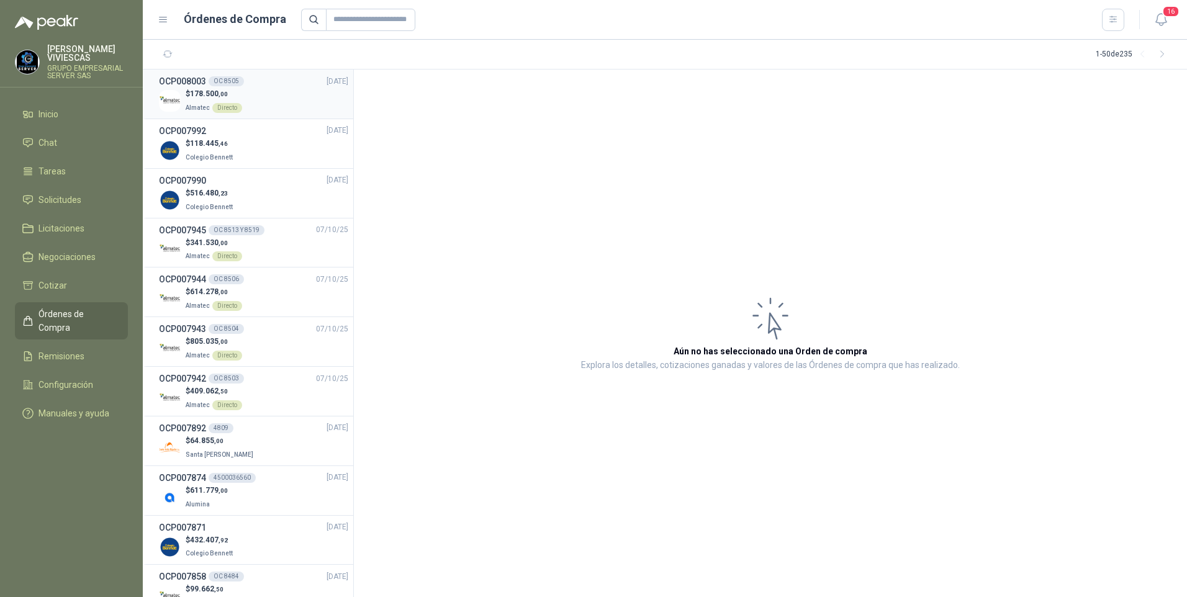
click at [203, 96] on span "178.500 ,00" at bounding box center [209, 93] width 38 height 9
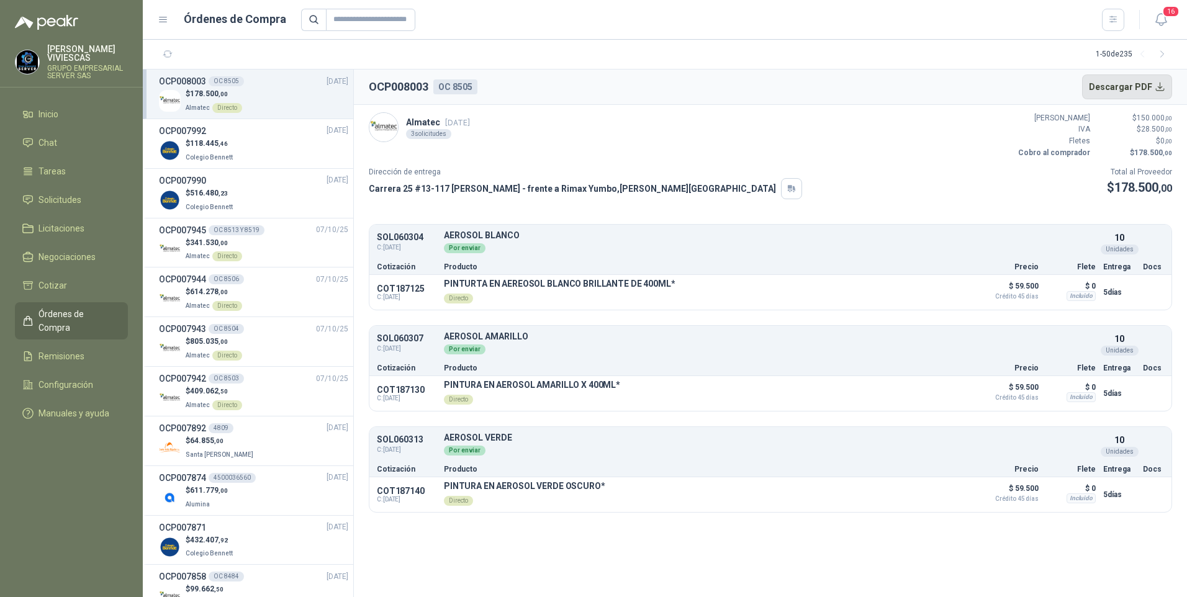
click at [1139, 81] on button "Descargar PDF" at bounding box center [1127, 87] width 91 height 25
